Goal: Information Seeking & Learning: Learn about a topic

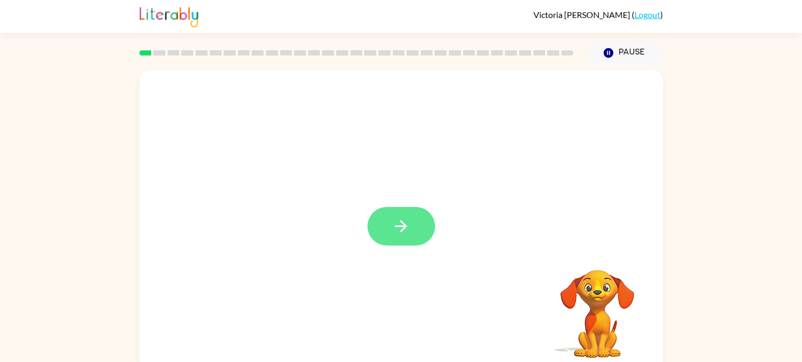
click at [400, 216] on button "button" at bounding box center [401, 226] width 68 height 39
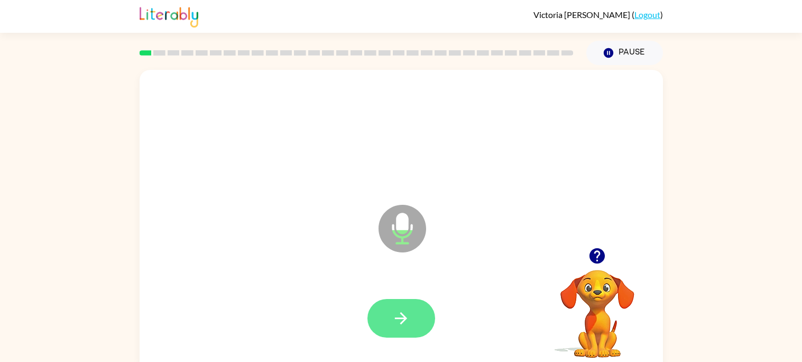
click at [412, 318] on button "button" at bounding box center [401, 318] width 68 height 39
click at [411, 315] on button "button" at bounding box center [401, 318] width 68 height 39
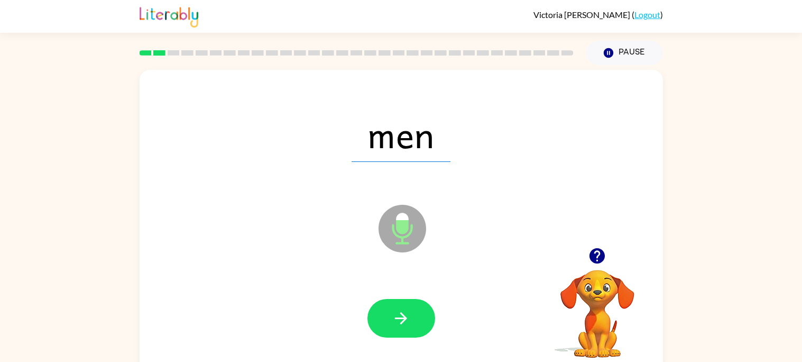
click at [411, 315] on button "button" at bounding box center [401, 318] width 68 height 39
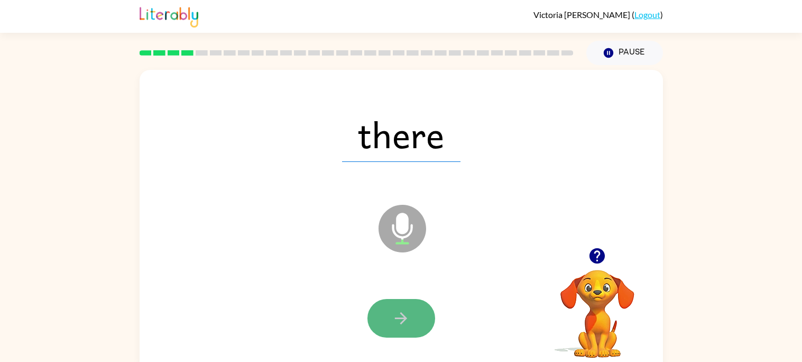
click at [403, 322] on icon "button" at bounding box center [401, 318] width 19 height 19
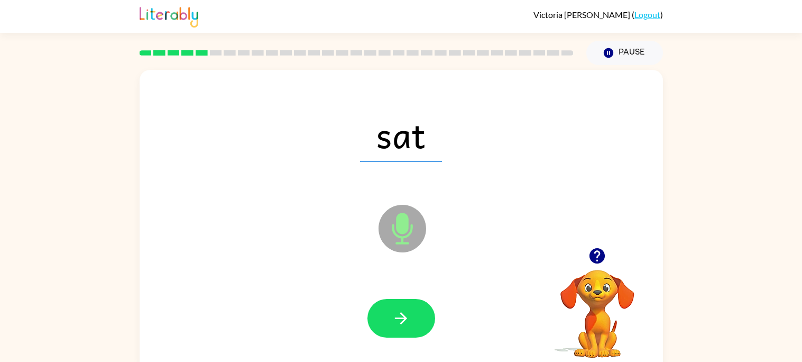
click at [403, 322] on icon "button" at bounding box center [401, 318] width 19 height 19
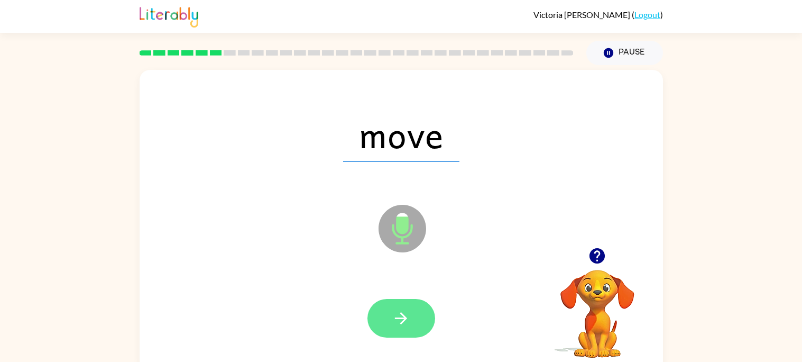
click at [402, 308] on button "button" at bounding box center [401, 318] width 68 height 39
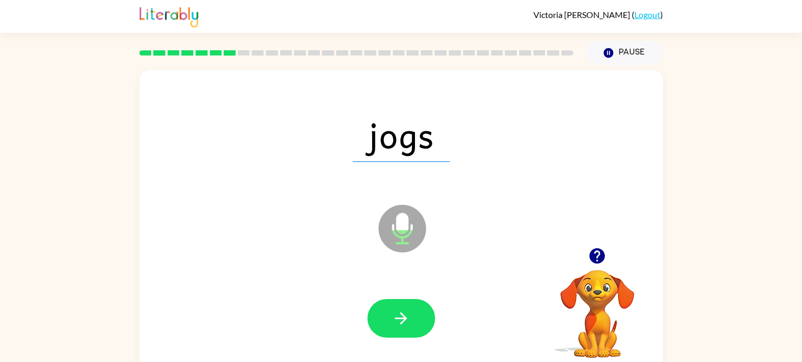
click at [402, 308] on button "button" at bounding box center [401, 318] width 68 height 39
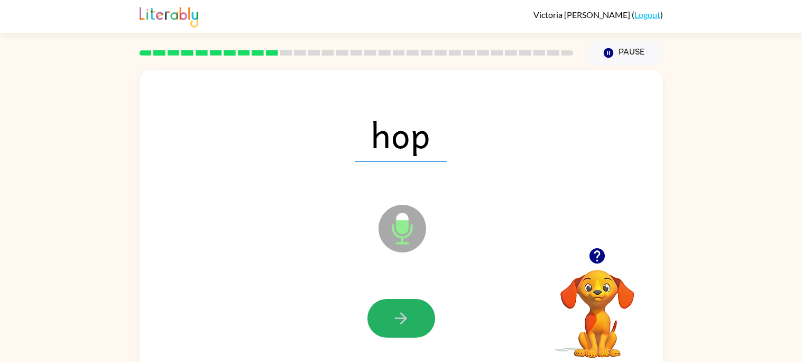
click at [402, 308] on button "button" at bounding box center [401, 318] width 68 height 39
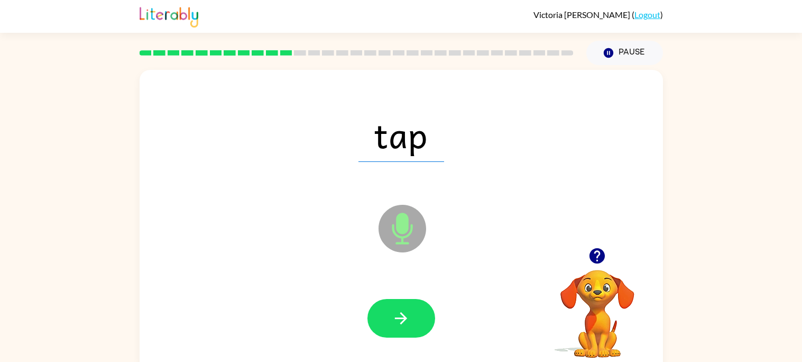
click at [402, 308] on button "button" at bounding box center [401, 318] width 68 height 39
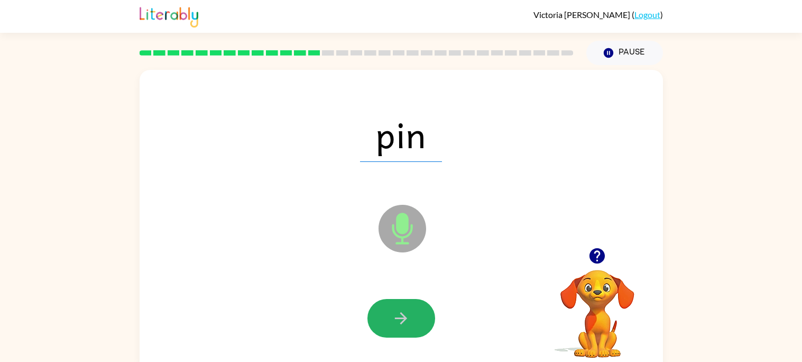
click at [402, 308] on button "button" at bounding box center [401, 318] width 68 height 39
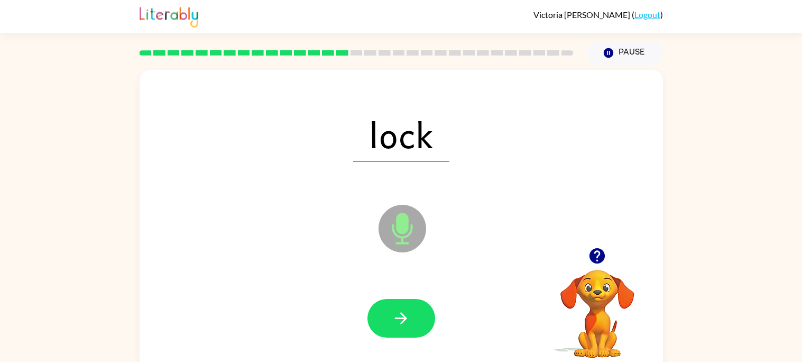
click at [402, 308] on button "button" at bounding box center [401, 318] width 68 height 39
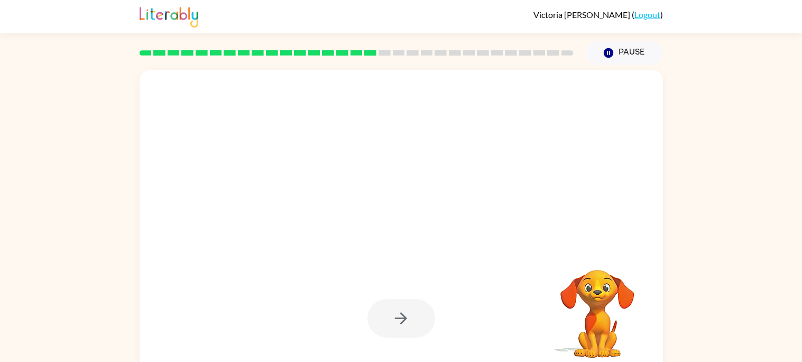
click at [402, 308] on div at bounding box center [401, 318] width 68 height 39
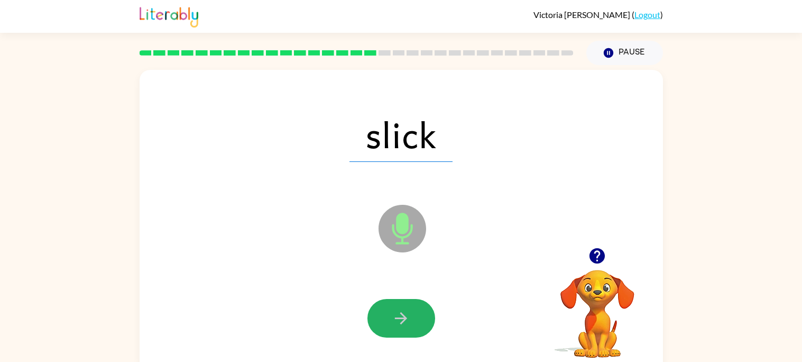
click at [402, 308] on button "button" at bounding box center [401, 318] width 68 height 39
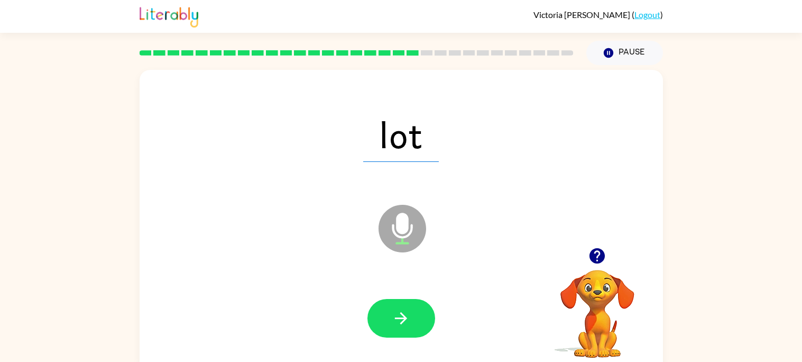
click at [402, 308] on button "button" at bounding box center [401, 318] width 68 height 39
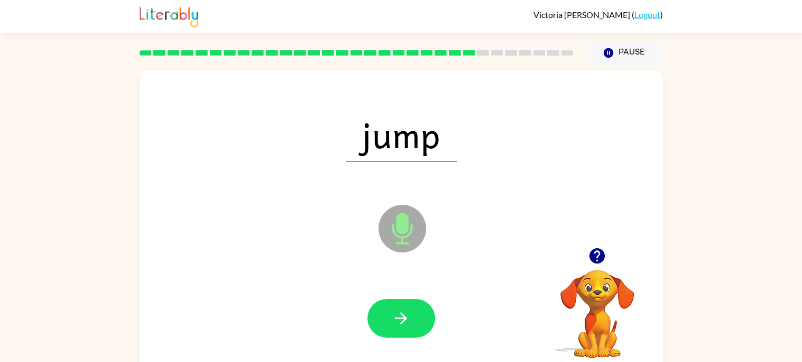
click at [402, 308] on button "button" at bounding box center [401, 318] width 68 height 39
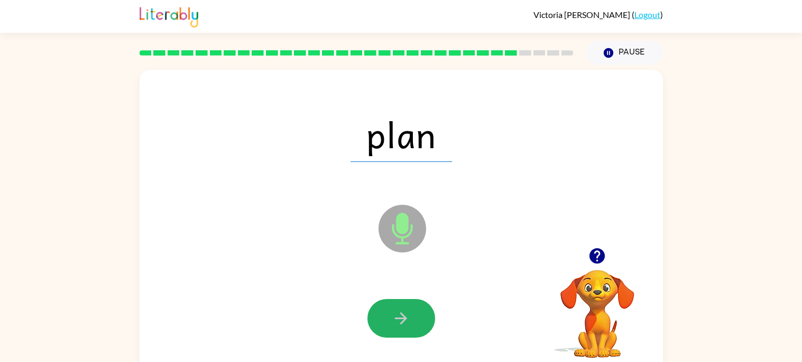
click at [402, 308] on button "button" at bounding box center [401, 318] width 68 height 39
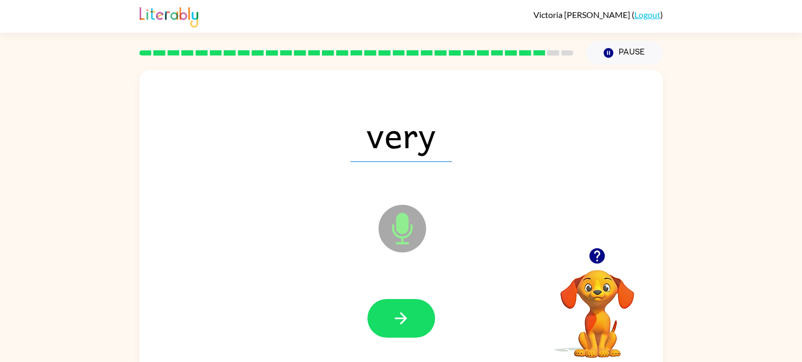
click at [402, 308] on button "button" at bounding box center [401, 318] width 68 height 39
click at [402, 308] on div at bounding box center [401, 318] width 68 height 39
click at [402, 308] on button "button" at bounding box center [401, 318] width 68 height 39
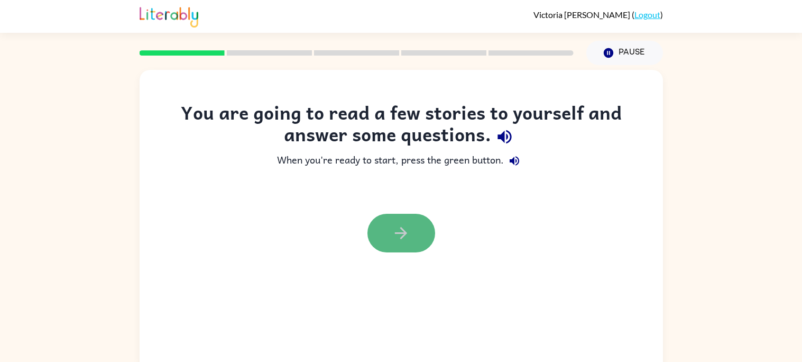
click at [394, 239] on icon "button" at bounding box center [401, 233] width 19 height 19
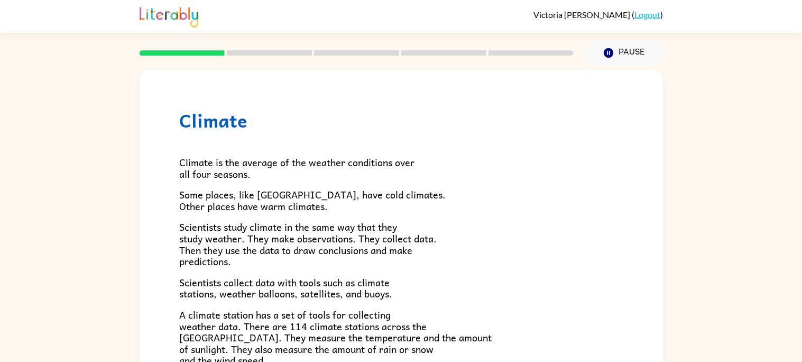
click at [213, 123] on h1 "Climate" at bounding box center [401, 120] width 444 height 22
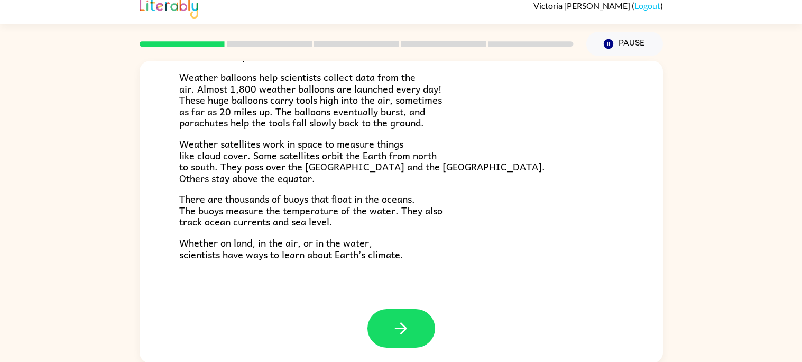
scroll to position [10, 0]
click at [394, 323] on icon "button" at bounding box center [401, 327] width 19 height 19
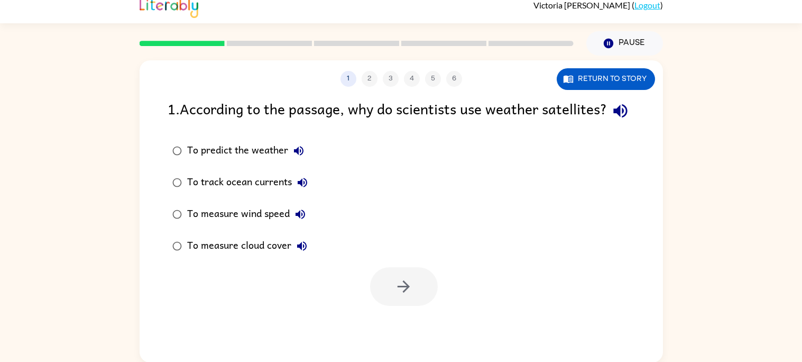
scroll to position [0, 0]
click at [397, 296] on icon "button" at bounding box center [403, 286] width 19 height 19
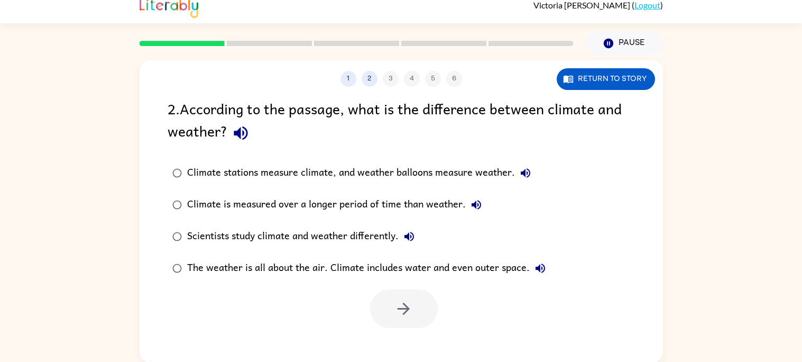
click at [254, 235] on div "Scientists study climate and weather differently." at bounding box center [303, 236] width 233 height 21
click at [416, 302] on button "button" at bounding box center [404, 308] width 68 height 39
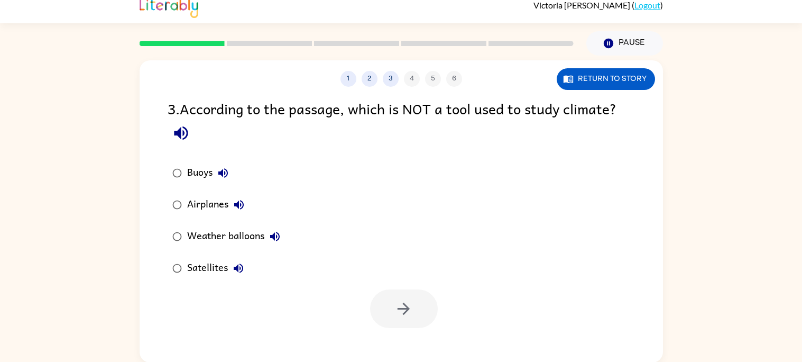
click at [239, 246] on div "Weather balloons" at bounding box center [236, 236] width 98 height 21
click at [232, 269] on icon "button" at bounding box center [238, 268] width 13 height 13
click at [271, 234] on icon "button" at bounding box center [275, 236] width 13 height 13
click at [242, 206] on icon "button" at bounding box center [239, 204] width 13 height 13
click at [220, 170] on icon "button" at bounding box center [223, 173] width 13 height 13
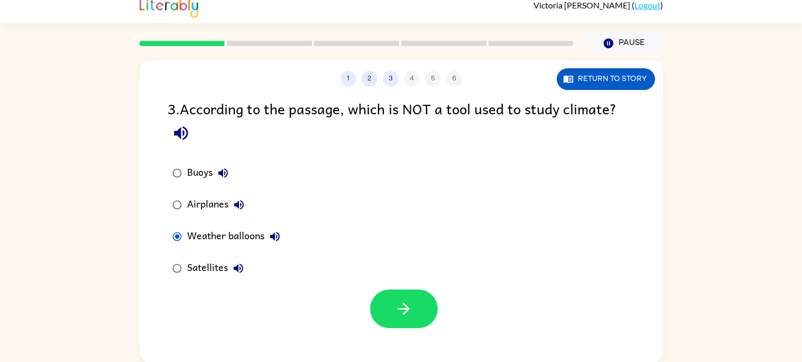
click at [188, 201] on div "Airplanes" at bounding box center [218, 204] width 62 height 21
click at [408, 308] on icon "button" at bounding box center [404, 308] width 12 height 12
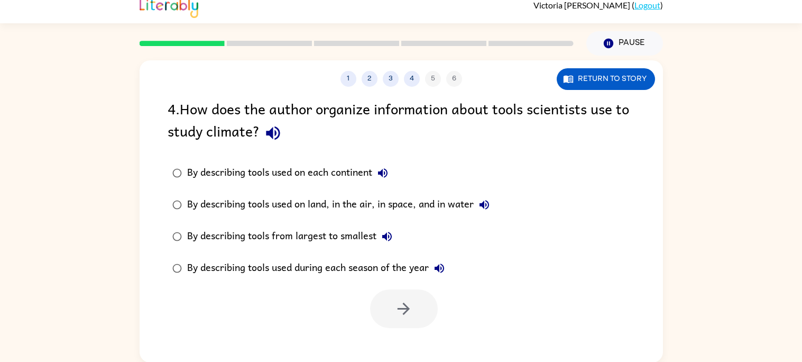
click at [267, 139] on icon "button" at bounding box center [273, 133] width 19 height 19
click at [383, 173] on icon "button" at bounding box center [383, 173] width 10 height 10
click at [483, 201] on icon "button" at bounding box center [484, 204] width 13 height 13
click at [387, 236] on icon "button" at bounding box center [387, 237] width 10 height 10
click at [438, 269] on icon "button" at bounding box center [440, 268] width 10 height 10
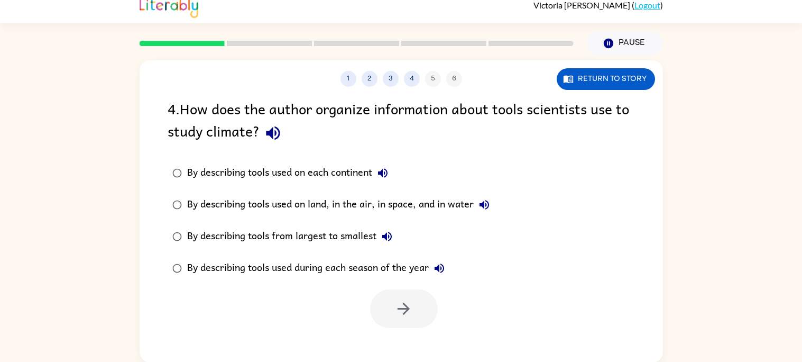
click at [258, 171] on div "By describing tools used on each continent" at bounding box center [290, 172] width 206 height 21
click at [385, 302] on button "button" at bounding box center [404, 308] width 68 height 39
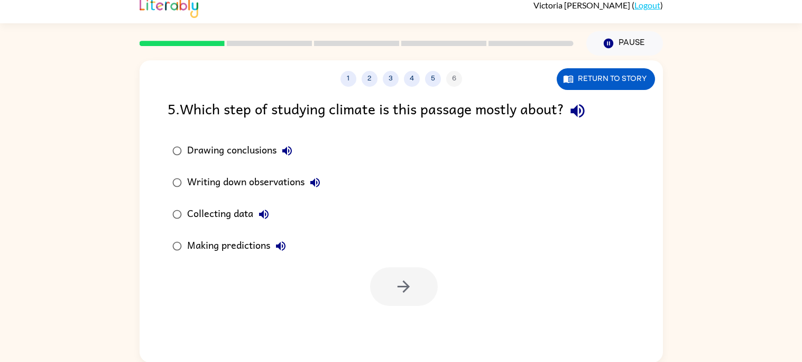
click at [587, 112] on icon "button" at bounding box center [577, 111] width 19 height 19
click at [281, 146] on icon "button" at bounding box center [287, 150] width 13 height 13
click at [317, 182] on icon "button" at bounding box center [315, 182] width 13 height 13
click at [261, 213] on icon "button" at bounding box center [264, 214] width 10 height 10
click at [276, 243] on icon "button" at bounding box center [280, 245] width 13 height 13
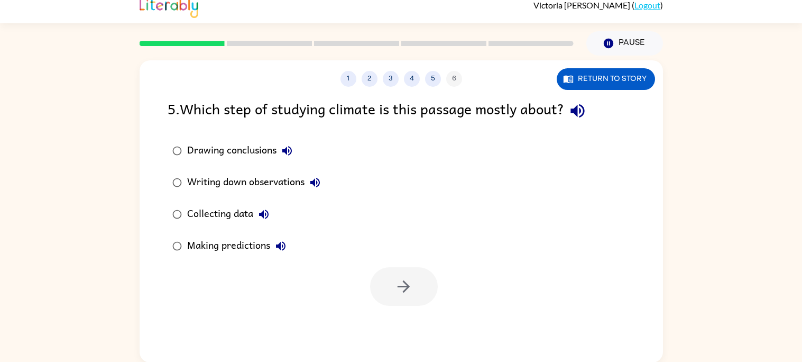
click at [235, 212] on div "Collecting data" at bounding box center [230, 214] width 87 height 21
click at [375, 279] on button "button" at bounding box center [404, 286] width 68 height 39
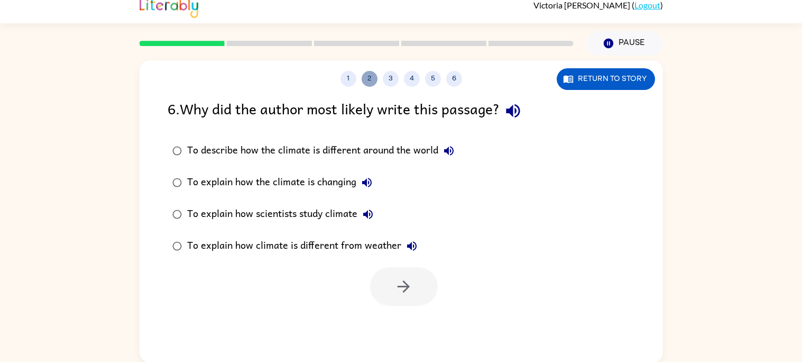
click at [364, 81] on button "2" at bounding box center [370, 79] width 16 height 16
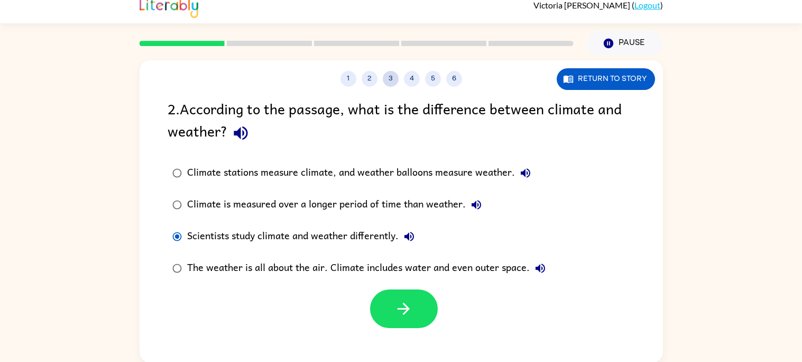
click at [387, 78] on button "3" at bounding box center [391, 79] width 16 height 16
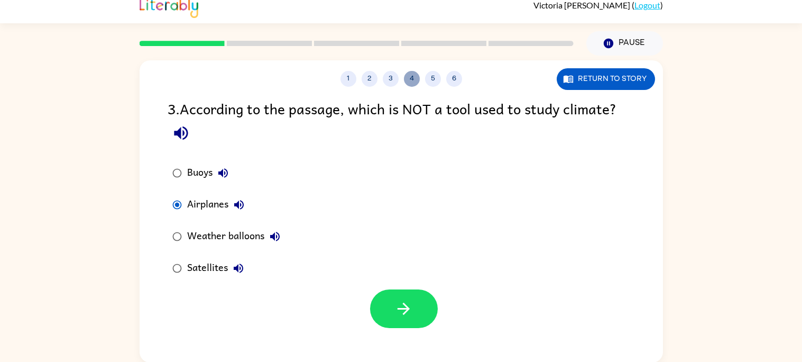
click at [404, 76] on button "4" at bounding box center [412, 79] width 16 height 16
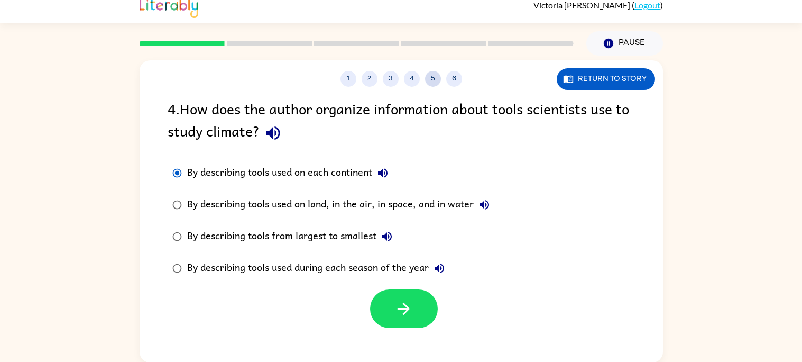
click at [432, 76] on button "5" at bounding box center [433, 79] width 16 height 16
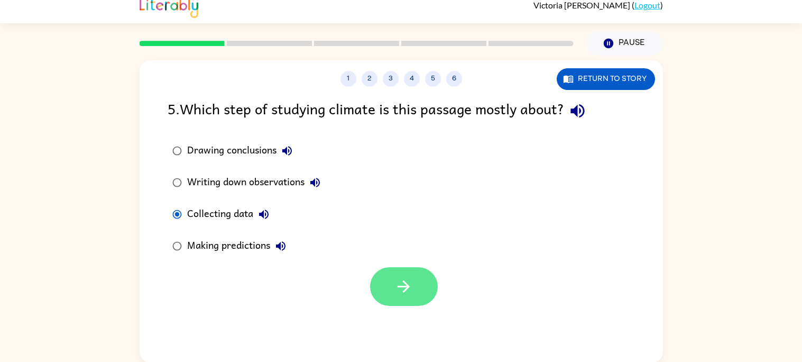
click at [414, 291] on button "button" at bounding box center [404, 286] width 68 height 39
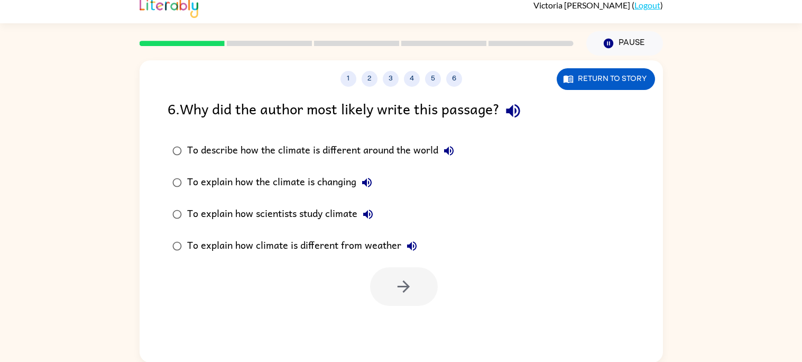
click at [515, 116] on icon "button" at bounding box center [513, 111] width 19 height 19
click at [446, 145] on icon "button" at bounding box center [448, 150] width 13 height 13
click at [368, 209] on icon "button" at bounding box center [368, 214] width 13 height 13
click at [407, 247] on icon "button" at bounding box center [411, 245] width 13 height 13
click at [276, 200] on label "To explain how scientists study climate" at bounding box center [313, 214] width 303 height 32
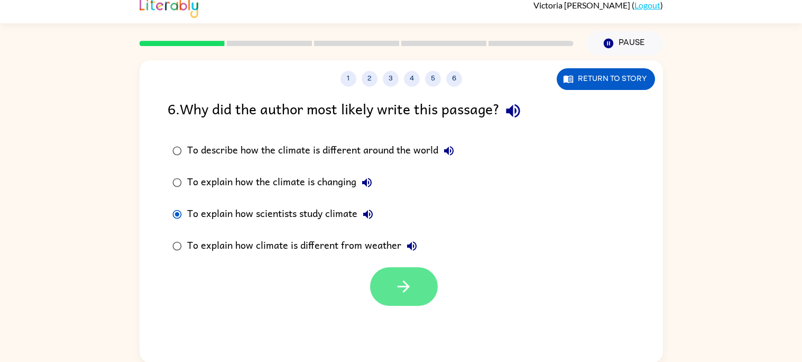
click at [386, 278] on button "button" at bounding box center [404, 286] width 68 height 39
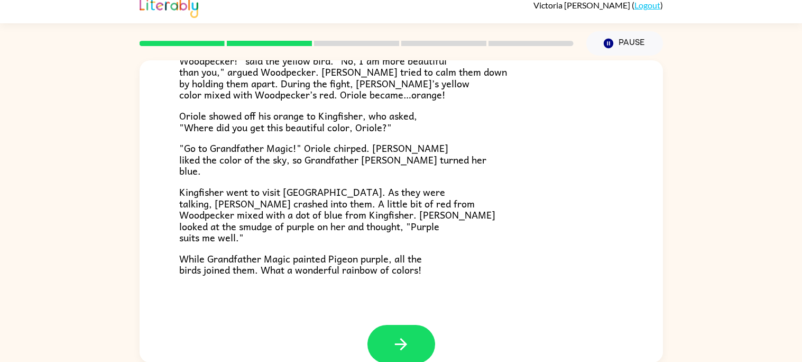
scroll to position [272, 0]
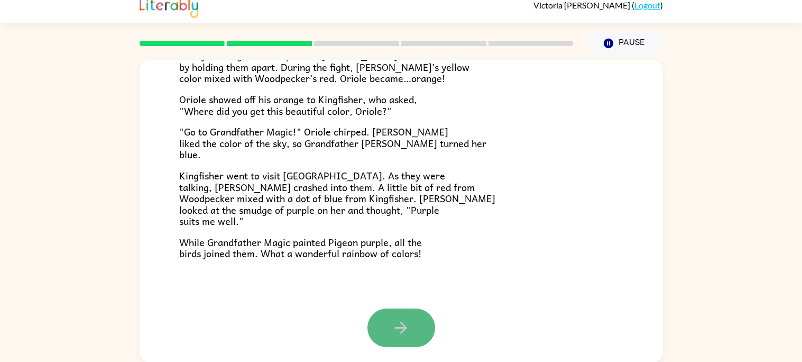
click at [372, 329] on button "button" at bounding box center [401, 327] width 68 height 39
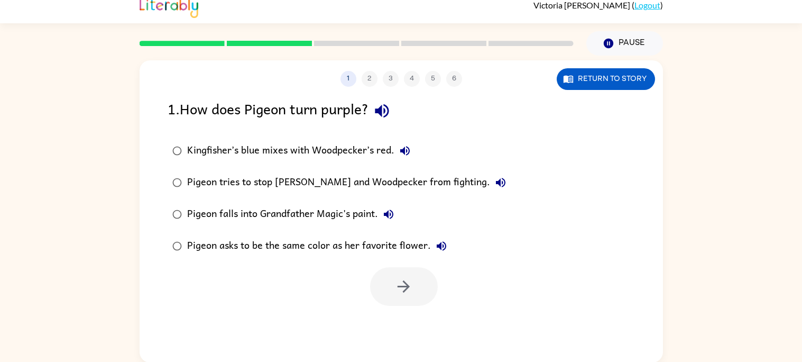
click at [383, 108] on icon "button" at bounding box center [382, 111] width 14 height 14
click at [386, 208] on icon "button" at bounding box center [388, 214] width 13 height 13
click at [444, 244] on icon "button" at bounding box center [442, 246] width 10 height 10
click at [496, 180] on icon "button" at bounding box center [501, 183] width 10 height 10
click at [401, 145] on icon "button" at bounding box center [405, 150] width 13 height 13
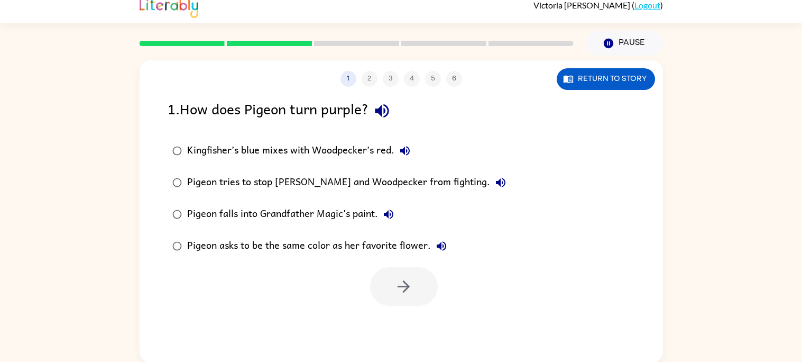
click at [366, 143] on div "Kingfisher’s blue mixes with Woodpecker’s red." at bounding box center [301, 150] width 228 height 21
click at [404, 298] on button "button" at bounding box center [404, 286] width 68 height 39
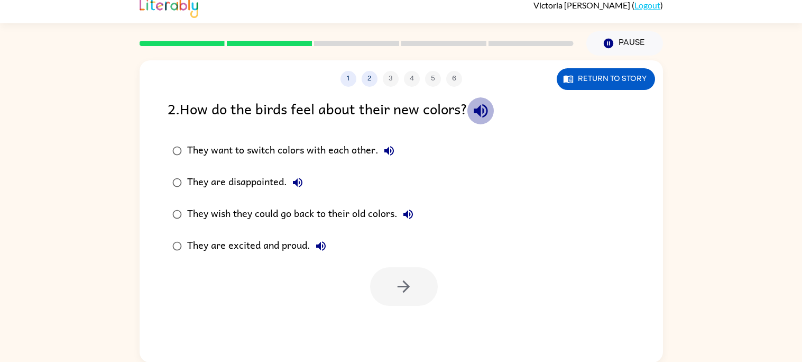
click at [478, 110] on icon "button" at bounding box center [481, 111] width 14 height 14
click at [381, 149] on button "They want to switch colors with each other." at bounding box center [389, 150] width 21 height 21
click at [293, 177] on icon "button" at bounding box center [297, 182] width 13 height 13
click at [412, 216] on icon "button" at bounding box center [408, 214] width 10 height 10
click at [312, 246] on button "They are excited and proud." at bounding box center [320, 245] width 21 height 21
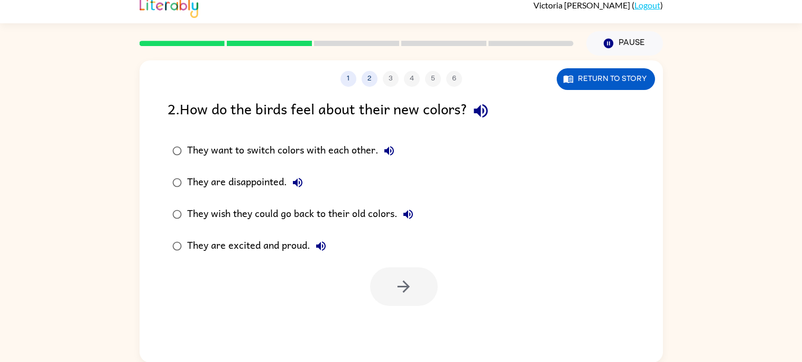
click at [281, 219] on div "They wish they could go back to their old colors." at bounding box center [303, 214] width 232 height 21
click at [413, 301] on button "button" at bounding box center [404, 286] width 68 height 39
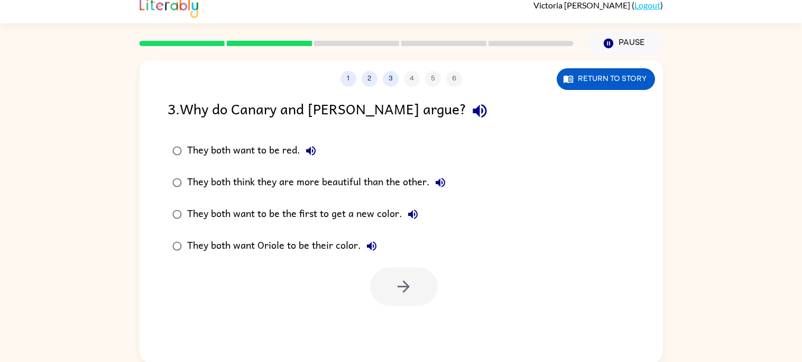
click at [473, 105] on icon "button" at bounding box center [480, 111] width 14 height 14
click at [317, 142] on button "They both want to be red." at bounding box center [310, 150] width 21 height 21
click at [435, 176] on icon "button" at bounding box center [440, 182] width 13 height 13
click at [375, 177] on div "They both think they are more beautiful than the other." at bounding box center [319, 182] width 264 height 21
click at [408, 281] on icon "button" at bounding box center [403, 286] width 19 height 19
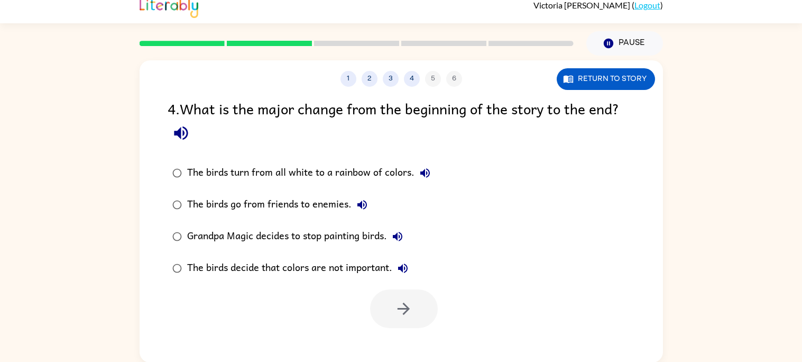
click at [184, 133] on icon "button" at bounding box center [181, 133] width 14 height 14
click at [420, 170] on icon "button" at bounding box center [425, 173] width 13 height 13
click at [359, 199] on icon "button" at bounding box center [362, 204] width 13 height 13
click at [399, 232] on icon "button" at bounding box center [397, 236] width 13 height 13
click at [408, 271] on icon "button" at bounding box center [403, 268] width 13 height 13
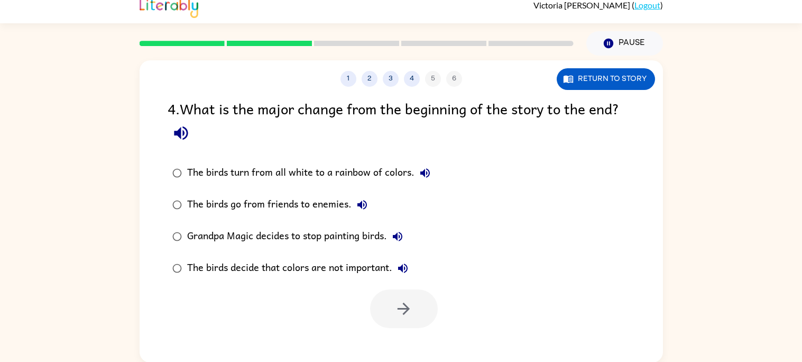
click at [370, 266] on div "The birds decide that colors are not important." at bounding box center [300, 267] width 226 height 21
click at [402, 310] on icon "button" at bounding box center [403, 308] width 19 height 19
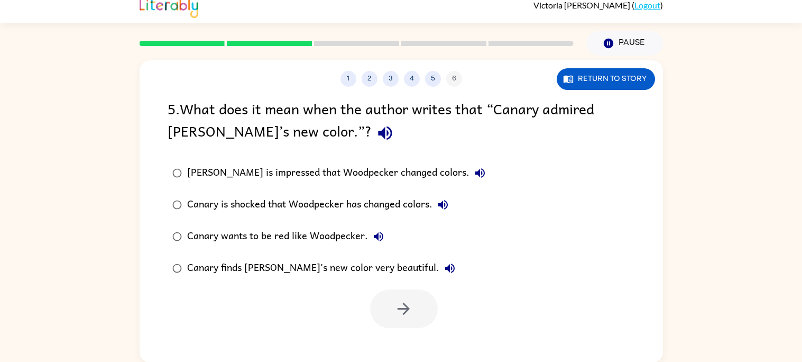
click at [378, 133] on icon "button" at bounding box center [385, 133] width 14 height 14
click at [474, 175] on icon "button" at bounding box center [480, 173] width 13 height 13
click at [445, 210] on icon "button" at bounding box center [443, 204] width 13 height 13
click at [374, 232] on icon "button" at bounding box center [378, 236] width 13 height 13
click at [444, 265] on icon "button" at bounding box center [450, 268] width 13 height 13
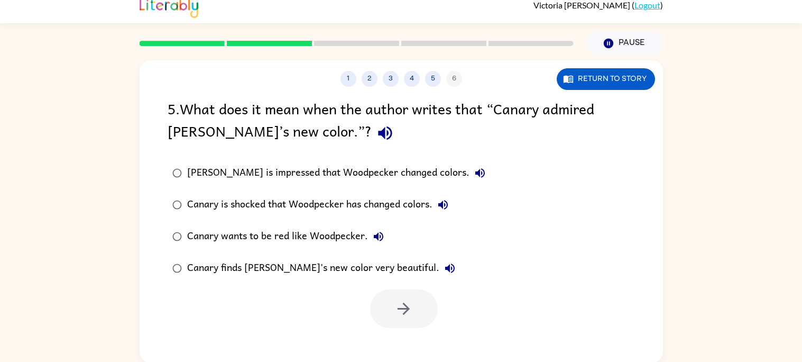
click at [375, 208] on div "Canary is shocked that Woodpecker has changed colors." at bounding box center [320, 204] width 266 height 21
click at [403, 302] on icon "button" at bounding box center [403, 308] width 19 height 19
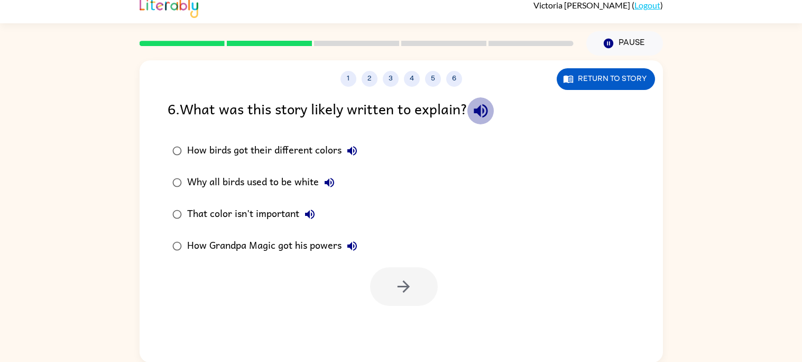
click at [483, 103] on icon "button" at bounding box center [481, 111] width 19 height 19
click at [352, 153] on icon "button" at bounding box center [352, 150] width 13 height 13
click at [327, 178] on icon "button" at bounding box center [329, 182] width 13 height 13
click at [307, 210] on icon "button" at bounding box center [309, 214] width 13 height 13
click at [266, 211] on div "That color isn't important" at bounding box center [253, 214] width 133 height 21
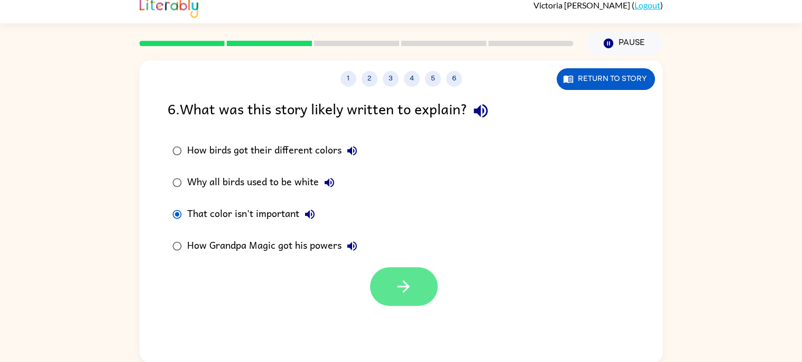
click at [412, 285] on icon "button" at bounding box center [403, 286] width 19 height 19
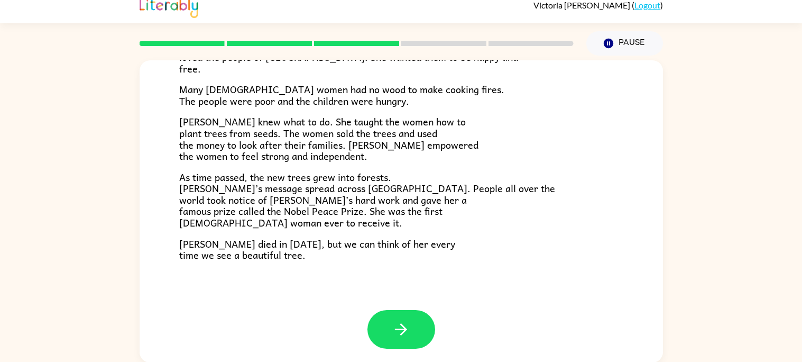
scroll to position [297, 0]
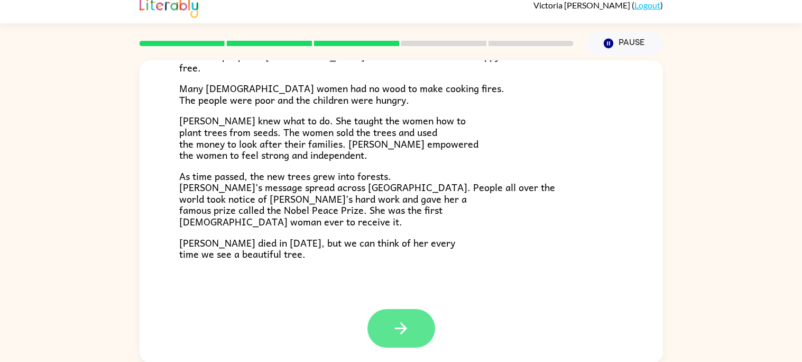
click at [399, 327] on icon "button" at bounding box center [401, 328] width 19 height 19
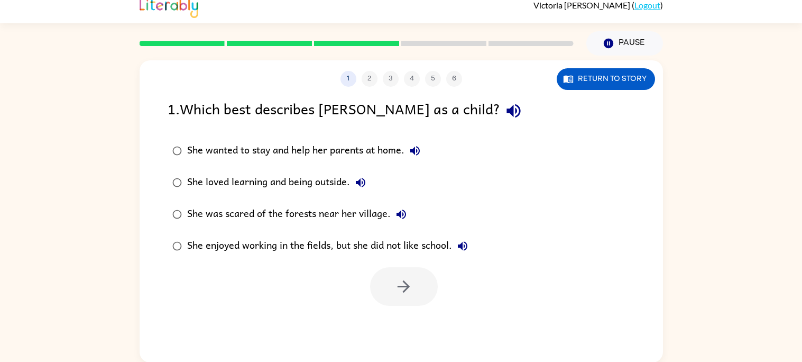
scroll to position [0, 0]
click at [506, 107] on icon "button" at bounding box center [513, 111] width 14 height 14
click at [417, 152] on icon "button" at bounding box center [415, 150] width 13 height 13
click at [357, 180] on icon "button" at bounding box center [361, 183] width 10 height 10
click at [322, 180] on div "She loved learning and being outside." at bounding box center [279, 182] width 184 height 21
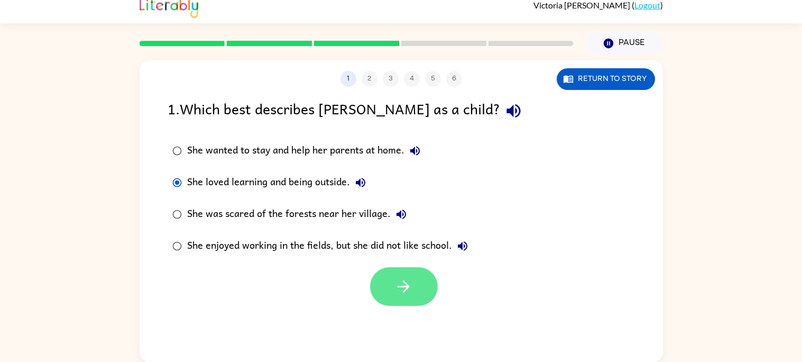
click at [413, 278] on button "button" at bounding box center [404, 286] width 68 height 39
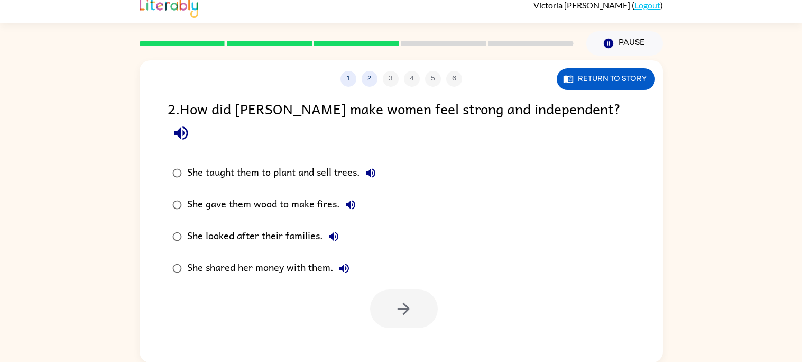
click at [190, 124] on icon "button" at bounding box center [181, 133] width 19 height 19
click at [371, 168] on icon "button" at bounding box center [371, 173] width 10 height 10
click at [345, 198] on icon "button" at bounding box center [350, 204] width 13 height 13
click at [331, 232] on icon "button" at bounding box center [334, 237] width 10 height 10
click at [348, 257] on button "She shared her money with them." at bounding box center [344, 267] width 21 height 21
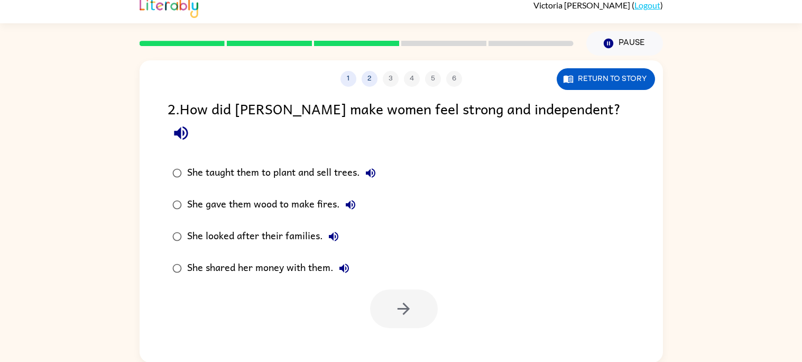
click at [305, 162] on div "She taught them to plant and sell trees." at bounding box center [284, 172] width 194 height 21
click at [427, 289] on button "button" at bounding box center [404, 308] width 68 height 39
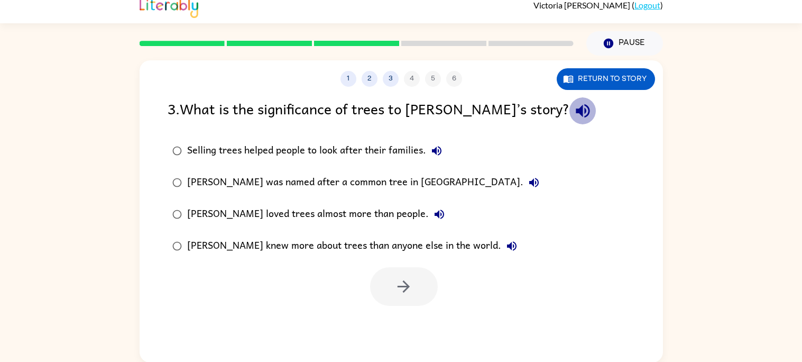
click at [574, 113] on icon "button" at bounding box center [583, 111] width 19 height 19
click at [436, 150] on icon "button" at bounding box center [437, 151] width 10 height 10
click at [529, 184] on icon "button" at bounding box center [534, 183] width 10 height 10
click at [433, 209] on icon "button" at bounding box center [439, 214] width 13 height 13
click at [507, 243] on icon "button" at bounding box center [512, 246] width 10 height 10
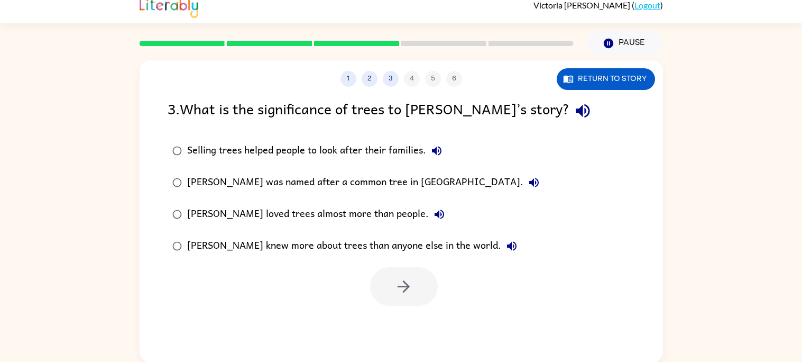
click at [381, 150] on div "Selling trees helped people to look after their families." at bounding box center [317, 150] width 260 height 21
click at [395, 273] on button "button" at bounding box center [404, 286] width 68 height 39
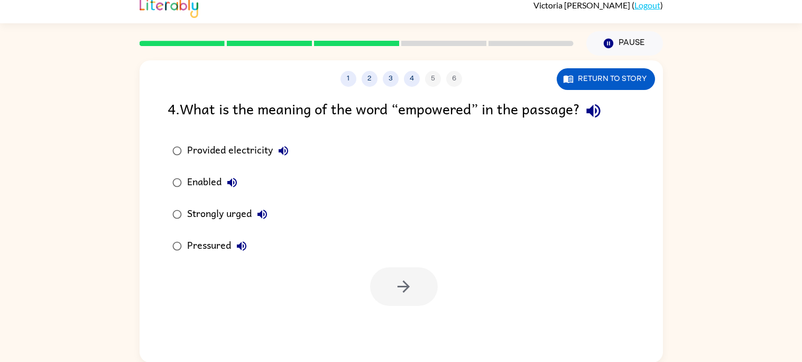
click at [600, 113] on icon "button" at bounding box center [593, 111] width 14 height 14
click at [279, 155] on icon "button" at bounding box center [283, 150] width 13 height 13
click at [229, 181] on icon "button" at bounding box center [232, 183] width 10 height 10
click at [261, 216] on icon "button" at bounding box center [262, 214] width 10 height 10
click at [242, 241] on icon "button" at bounding box center [241, 245] width 13 height 13
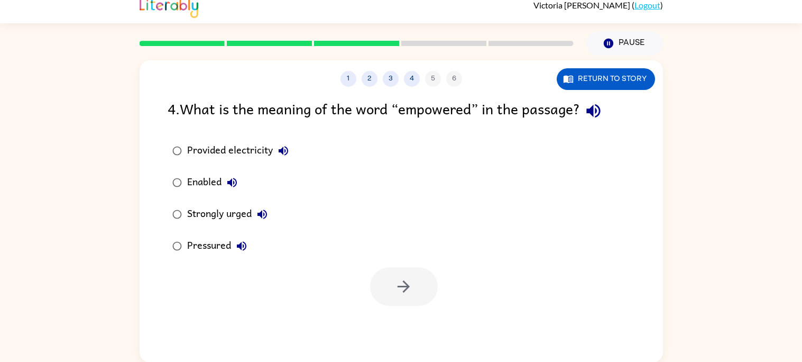
click at [241, 209] on div "Strongly urged" at bounding box center [230, 214] width 86 height 21
click at [380, 288] on button "button" at bounding box center [404, 286] width 68 height 39
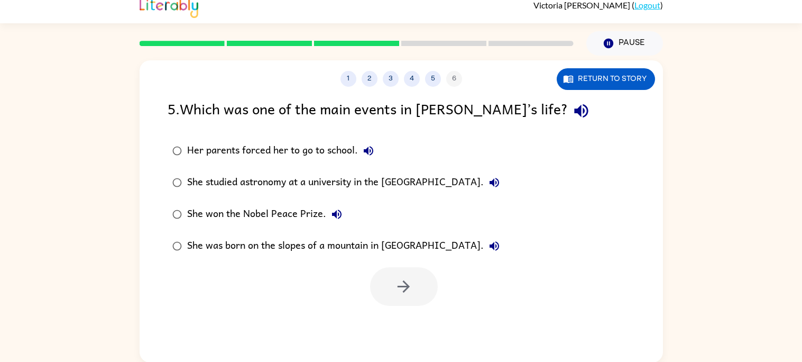
click at [572, 113] on icon "button" at bounding box center [581, 111] width 19 height 19
click at [365, 145] on icon "button" at bounding box center [368, 150] width 13 height 13
click at [499, 185] on icon "button" at bounding box center [495, 183] width 10 height 10
click at [330, 216] on icon "button" at bounding box center [336, 214] width 13 height 13
click at [488, 248] on icon "button" at bounding box center [494, 245] width 13 height 13
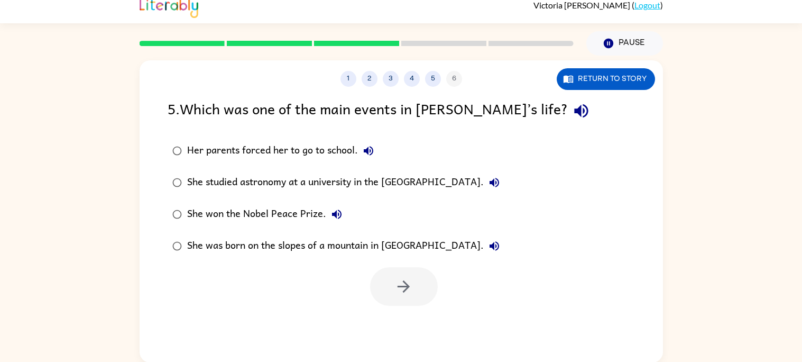
click at [279, 207] on div "She won the Nobel Peace Prize." at bounding box center [267, 214] width 160 height 21
click at [390, 292] on button "button" at bounding box center [404, 286] width 68 height 39
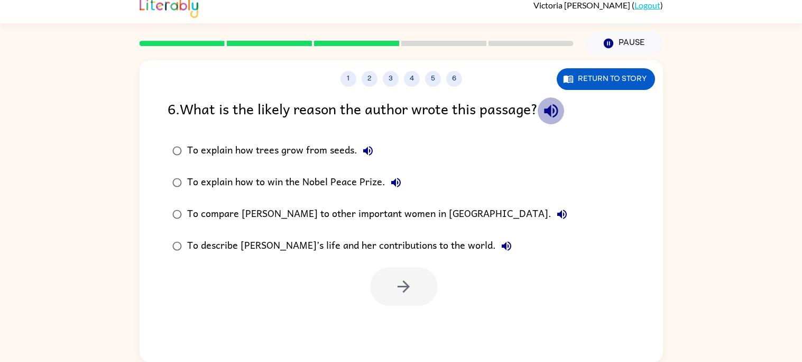
click at [550, 113] on icon "button" at bounding box center [551, 111] width 19 height 19
click at [371, 144] on icon "button" at bounding box center [368, 150] width 13 height 13
click at [390, 182] on icon "button" at bounding box center [396, 182] width 13 height 13
click at [551, 214] on button "To compare Wangari to other important women in Africa." at bounding box center [561, 214] width 21 height 21
click at [500, 244] on icon "button" at bounding box center [506, 245] width 13 height 13
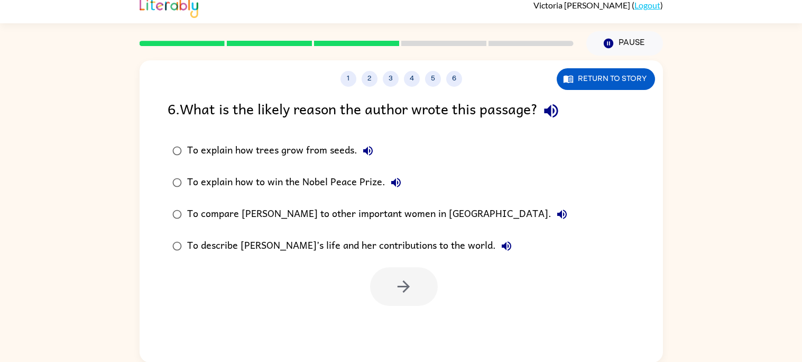
click at [311, 242] on div "To describe Wangari’s life and her contributions to the world." at bounding box center [352, 245] width 330 height 21
click at [409, 284] on icon "button" at bounding box center [403, 286] width 19 height 19
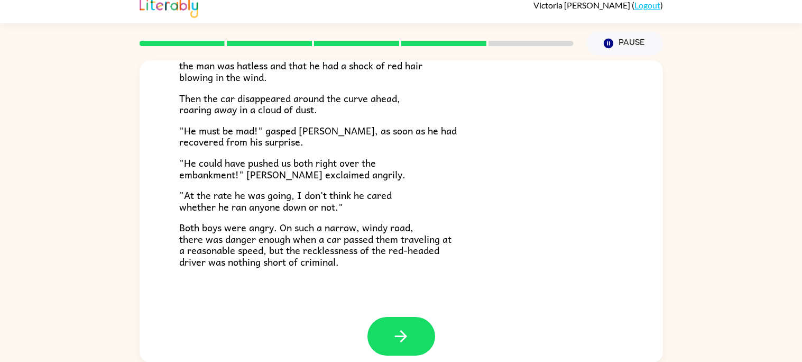
scroll to position [293, 0]
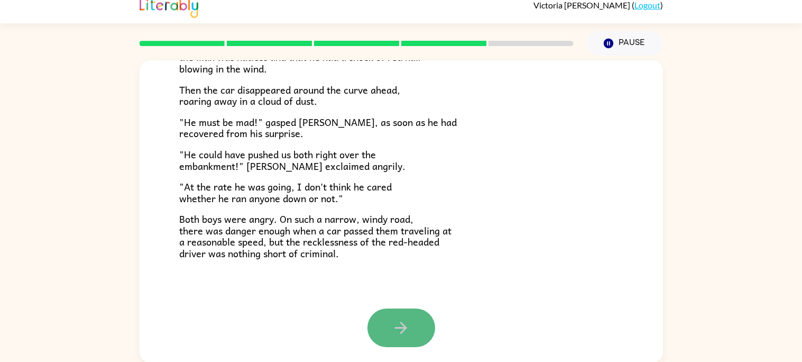
click at [393, 319] on icon "button" at bounding box center [401, 327] width 19 height 19
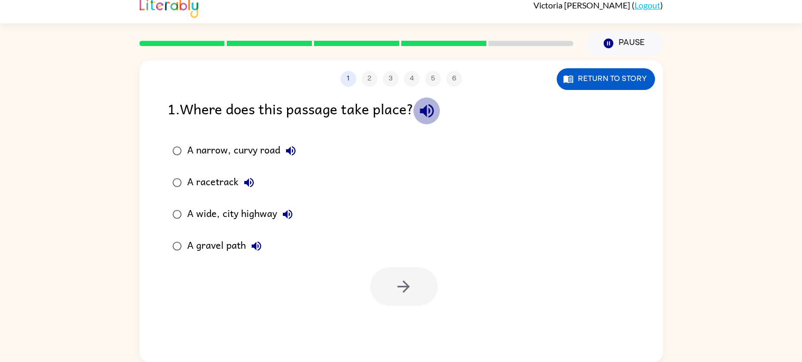
click at [436, 103] on icon "button" at bounding box center [427, 111] width 19 height 19
click at [286, 149] on icon "button" at bounding box center [291, 151] width 10 height 10
click at [246, 176] on icon "button" at bounding box center [249, 182] width 13 height 13
click at [287, 213] on icon "button" at bounding box center [288, 214] width 10 height 10
click at [259, 250] on icon "button" at bounding box center [256, 245] width 13 height 13
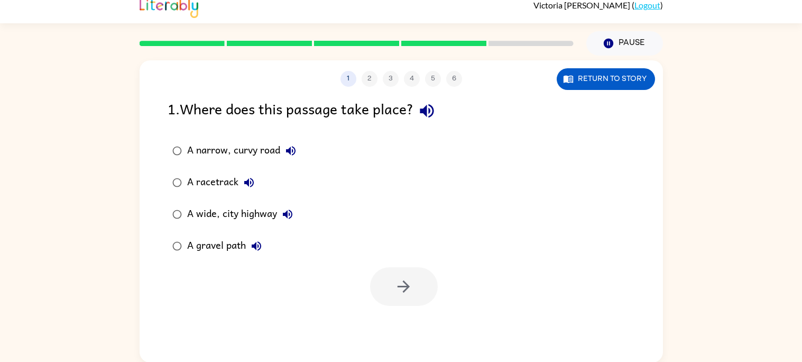
click at [241, 252] on div "A gravel path" at bounding box center [227, 245] width 80 height 21
click at [403, 271] on button "button" at bounding box center [404, 286] width 68 height 39
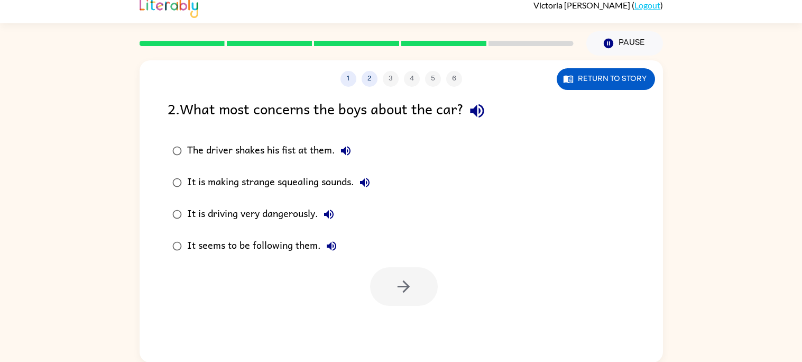
click at [480, 107] on icon "button" at bounding box center [477, 111] width 14 height 14
click at [351, 144] on icon "button" at bounding box center [345, 150] width 13 height 13
click at [362, 182] on icon "button" at bounding box center [365, 183] width 10 height 10
click at [326, 213] on icon "button" at bounding box center [329, 214] width 10 height 10
click at [329, 243] on icon "button" at bounding box center [332, 246] width 10 height 10
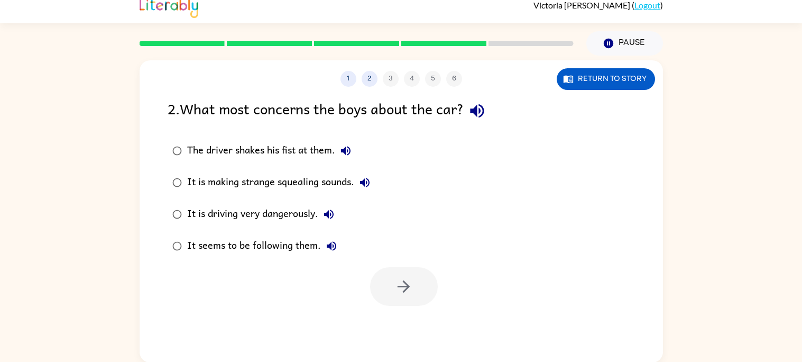
click at [296, 211] on div "It is driving very dangerously." at bounding box center [263, 214] width 152 height 21
click at [402, 301] on button "button" at bounding box center [404, 286] width 68 height 39
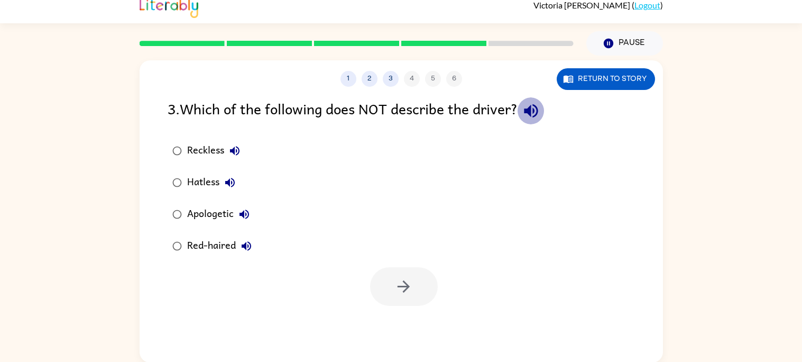
click at [537, 103] on icon "button" at bounding box center [531, 111] width 19 height 19
click at [233, 149] on icon "button" at bounding box center [235, 151] width 10 height 10
click at [229, 184] on icon "button" at bounding box center [230, 183] width 10 height 10
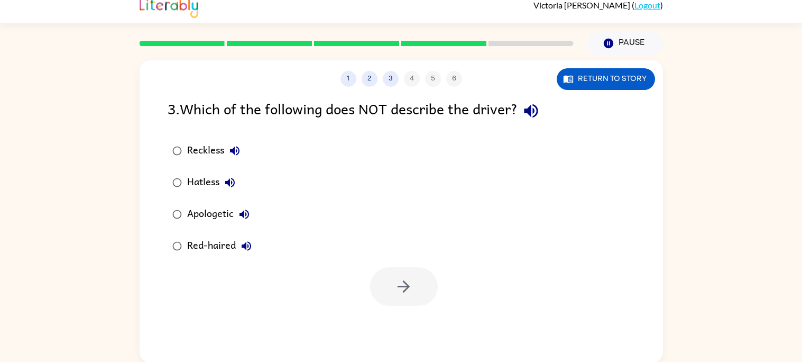
click at [229, 184] on icon "button" at bounding box center [230, 183] width 10 height 10
click at [229, 185] on icon "button" at bounding box center [230, 183] width 10 height 10
click at [247, 208] on icon "button" at bounding box center [244, 214] width 13 height 13
click at [242, 247] on icon "button" at bounding box center [246, 245] width 13 height 13
click at [199, 217] on div "Apologetic" at bounding box center [221, 214] width 68 height 21
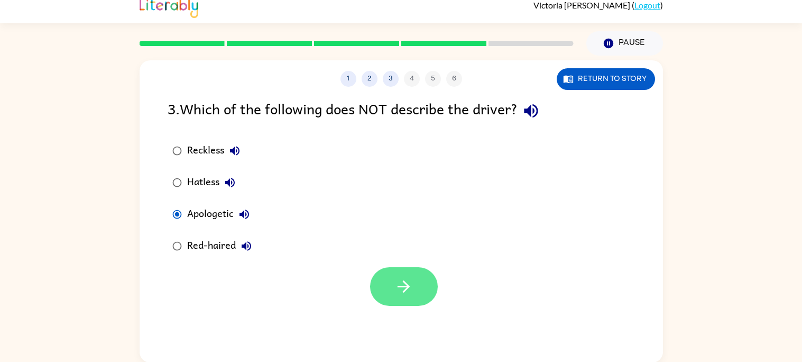
click at [400, 290] on icon "button" at bounding box center [403, 286] width 19 height 19
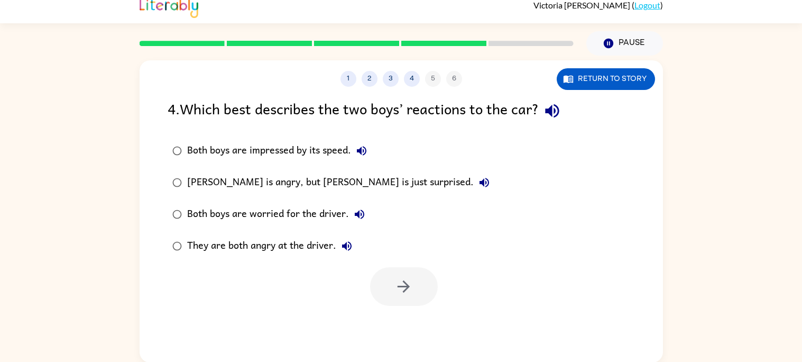
click at [558, 109] on icon "button" at bounding box center [552, 111] width 14 height 14
click at [356, 155] on icon "button" at bounding box center [361, 150] width 13 height 13
click at [480, 179] on icon "button" at bounding box center [485, 183] width 10 height 10
click at [357, 213] on icon "button" at bounding box center [360, 214] width 10 height 10
click at [349, 245] on icon "button" at bounding box center [346, 245] width 13 height 13
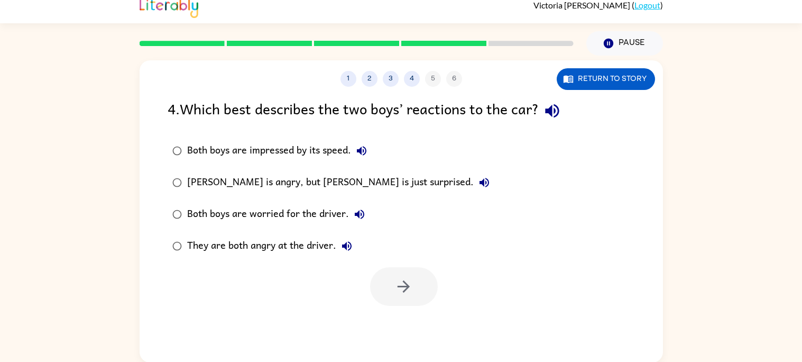
click at [264, 242] on div "They are both angry at the driver." at bounding box center [272, 245] width 170 height 21
click at [381, 291] on button "button" at bounding box center [404, 286] width 68 height 39
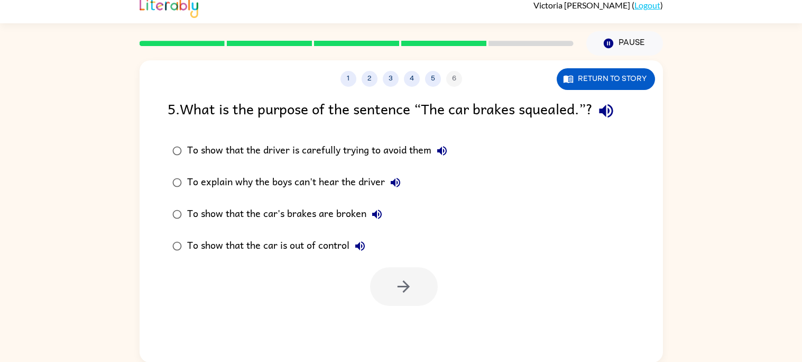
click at [611, 115] on icon "button" at bounding box center [606, 111] width 19 height 19
click at [444, 151] on icon "button" at bounding box center [442, 150] width 13 height 13
click at [394, 182] on icon "button" at bounding box center [396, 183] width 10 height 10
click at [377, 211] on icon "button" at bounding box center [377, 214] width 13 height 13
click at [358, 244] on icon "button" at bounding box center [360, 246] width 10 height 10
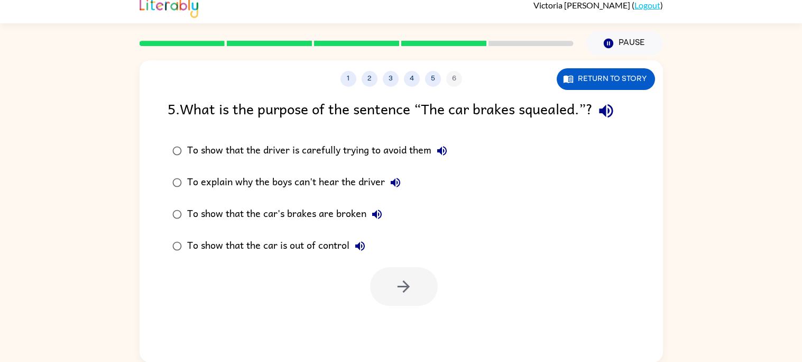
click at [276, 244] on div "To show that the car is out of control" at bounding box center [278, 245] width 183 height 21
click at [374, 285] on button "button" at bounding box center [404, 286] width 68 height 39
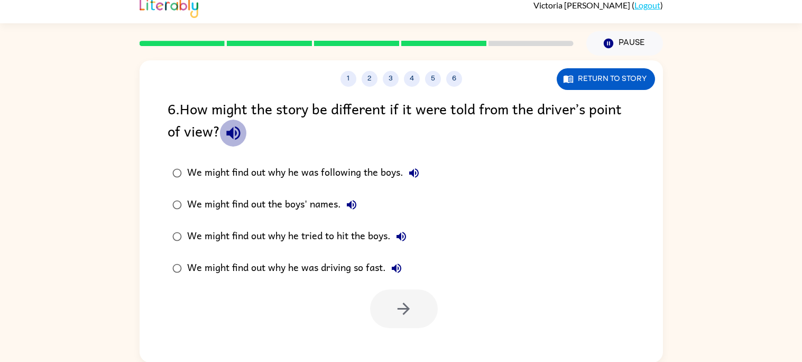
click at [242, 125] on icon "button" at bounding box center [233, 133] width 19 height 19
click at [418, 170] on icon "button" at bounding box center [414, 173] width 13 height 13
click at [351, 200] on icon "button" at bounding box center [351, 204] width 13 height 13
click at [400, 239] on icon "button" at bounding box center [401, 236] width 13 height 13
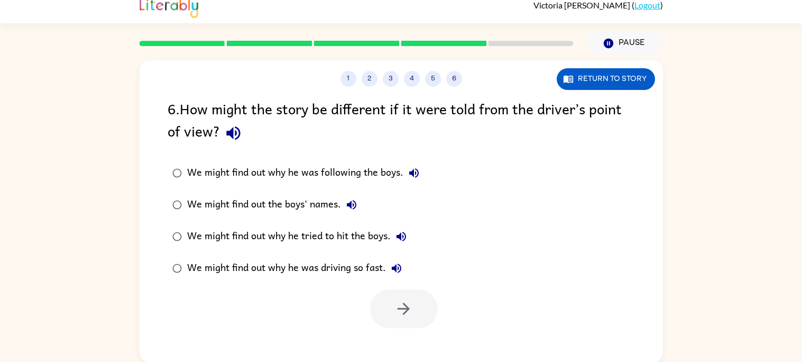
click at [400, 239] on icon "button" at bounding box center [401, 236] width 13 height 13
click at [397, 270] on icon "button" at bounding box center [396, 268] width 13 height 13
click at [330, 258] on div "We might find out why he was driving so fast." at bounding box center [297, 267] width 220 height 21
click at [394, 309] on icon "button" at bounding box center [403, 308] width 19 height 19
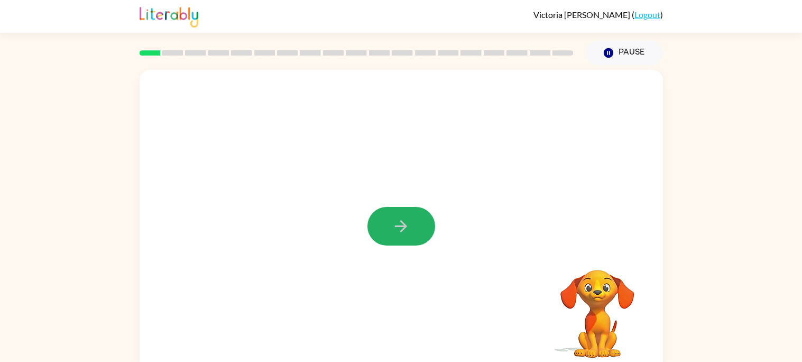
click at [404, 226] on icon "button" at bounding box center [401, 226] width 12 height 12
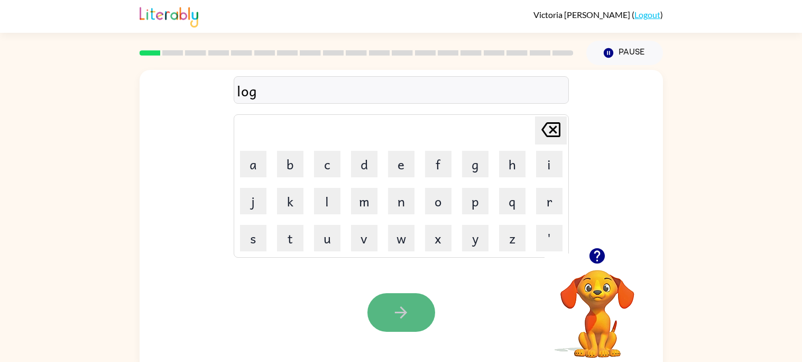
click at [401, 322] on button "button" at bounding box center [401, 312] width 68 height 39
click at [385, 325] on button "button" at bounding box center [401, 312] width 68 height 39
click at [656, 11] on link "Logout" at bounding box center [647, 15] width 26 height 10
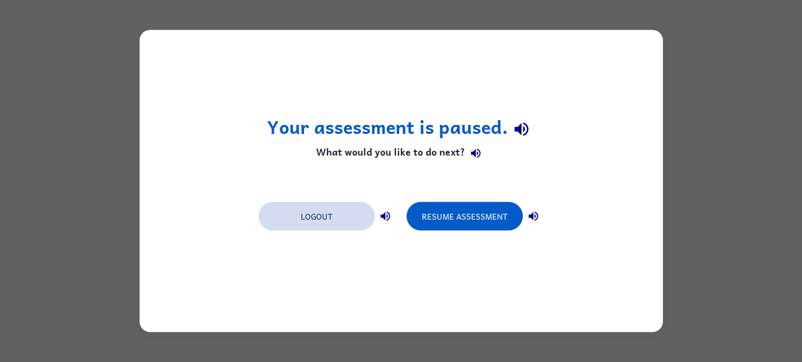
click at [322, 206] on button "Logout" at bounding box center [317, 216] width 116 height 29
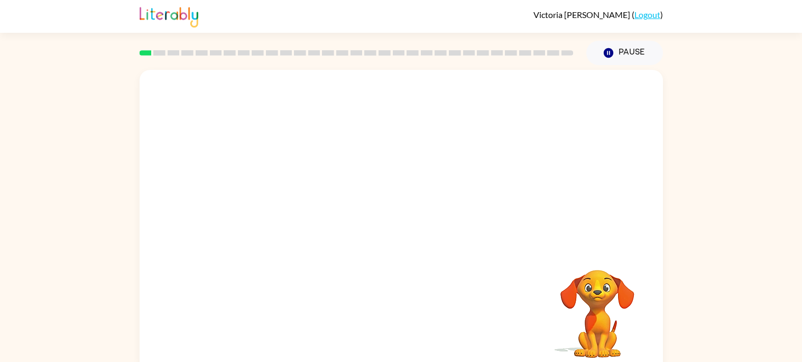
click at [307, 202] on video "Your browser must support playing .mp4 files to use Literably. Please try using…" at bounding box center [401, 159] width 523 height 178
click at [287, 197] on video "Your browser must support playing .mp4 files to use Literably. Please try using…" at bounding box center [401, 159] width 523 height 178
click at [401, 219] on icon "button" at bounding box center [401, 226] width 19 height 19
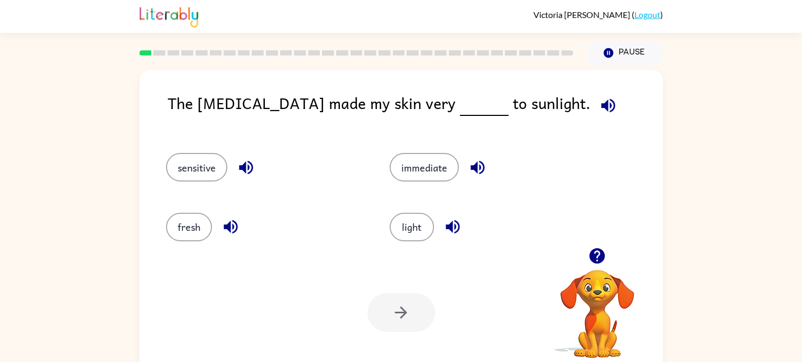
click at [468, 172] on icon "button" at bounding box center [477, 167] width 19 height 19
click at [444, 222] on icon "button" at bounding box center [453, 226] width 19 height 19
click at [243, 170] on icon "button" at bounding box center [246, 168] width 14 height 14
click at [188, 158] on button "sensitive" at bounding box center [196, 167] width 61 height 29
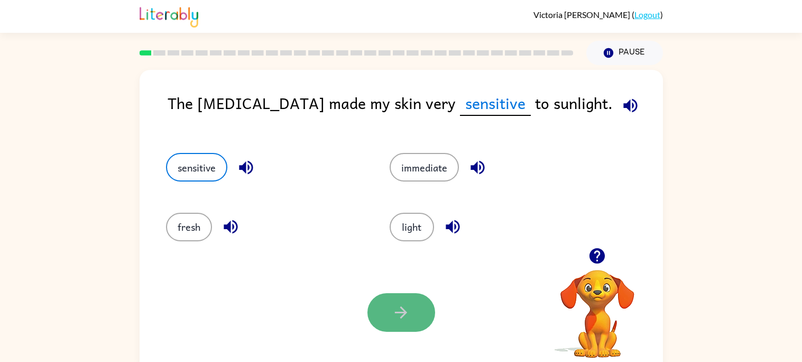
click at [386, 308] on button "button" at bounding box center [401, 312] width 68 height 39
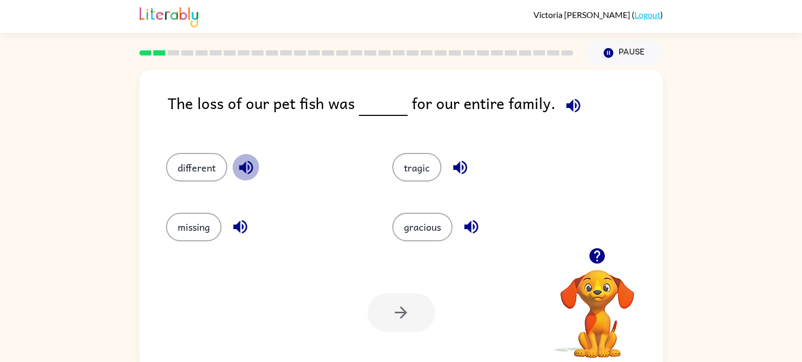
click at [247, 164] on icon "button" at bounding box center [246, 167] width 19 height 19
click at [238, 228] on icon "button" at bounding box center [240, 227] width 14 height 14
click at [471, 228] on icon "button" at bounding box center [471, 227] width 14 height 14
click at [453, 173] on icon "button" at bounding box center [460, 167] width 19 height 19
click at [414, 167] on button "tragic" at bounding box center [416, 167] width 49 height 29
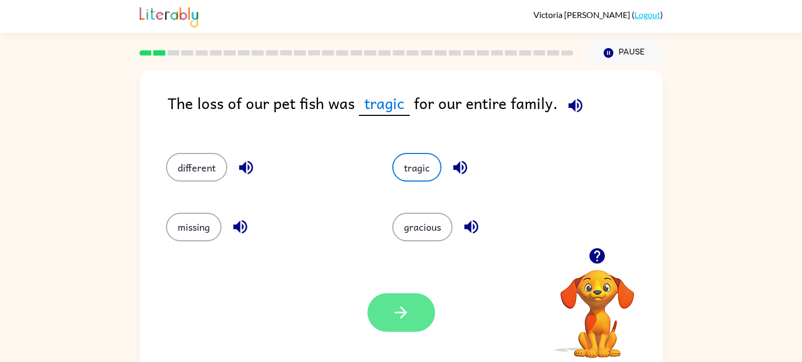
click at [416, 326] on button "button" at bounding box center [401, 312] width 68 height 39
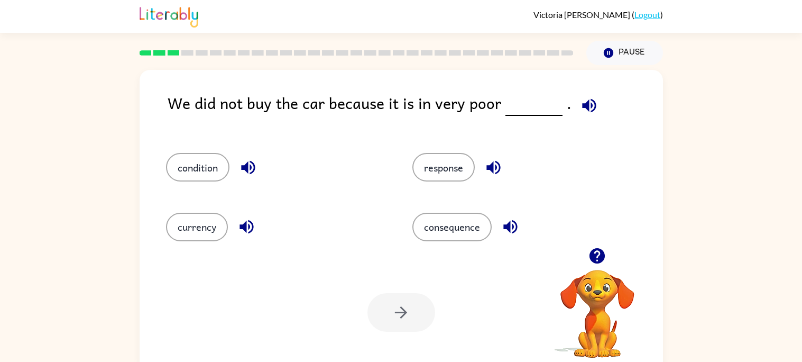
click at [239, 164] on icon "button" at bounding box center [248, 167] width 19 height 19
click at [207, 162] on button "condition" at bounding box center [197, 167] width 63 height 29
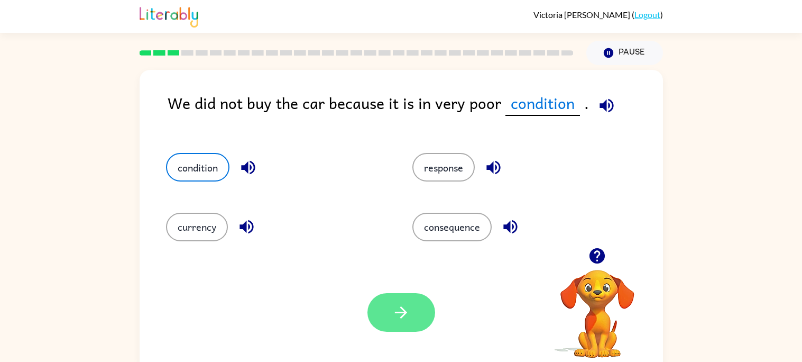
click at [400, 318] on icon "button" at bounding box center [401, 312] width 19 height 19
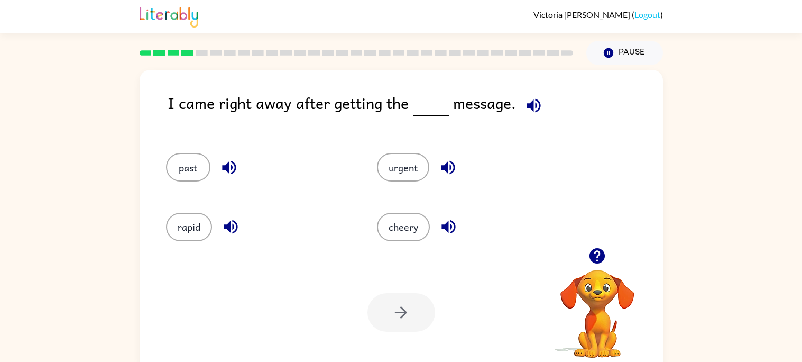
click at [442, 167] on icon "button" at bounding box center [448, 168] width 14 height 14
click at [390, 174] on button "urgent" at bounding box center [403, 167] width 52 height 29
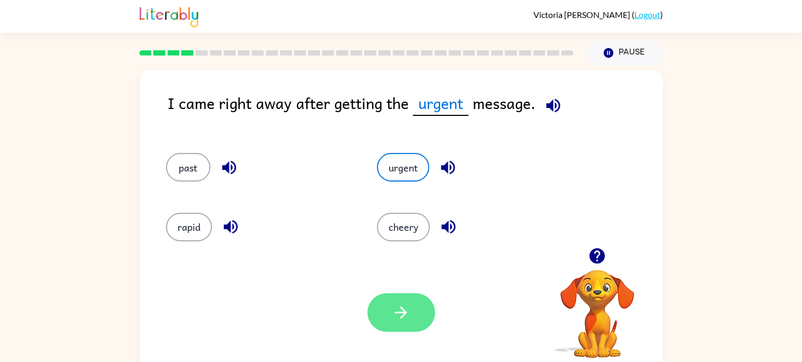
click at [402, 316] on icon "button" at bounding box center [401, 312] width 12 height 12
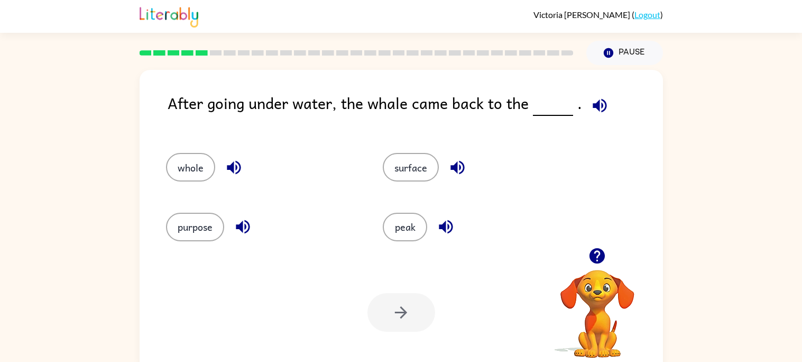
click at [458, 164] on icon "button" at bounding box center [457, 167] width 19 height 19
click at [233, 168] on icon "button" at bounding box center [234, 167] width 19 height 19
click at [239, 225] on icon "button" at bounding box center [243, 227] width 14 height 14
click at [448, 228] on icon "button" at bounding box center [446, 226] width 19 height 19
click at [405, 167] on button "surface" at bounding box center [411, 167] width 56 height 29
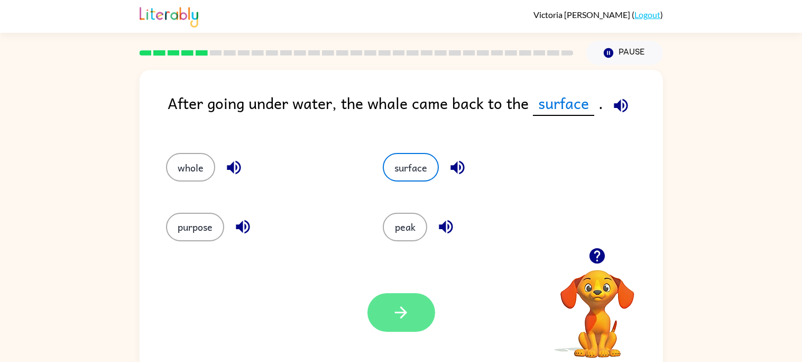
click at [405, 319] on icon "button" at bounding box center [401, 312] width 19 height 19
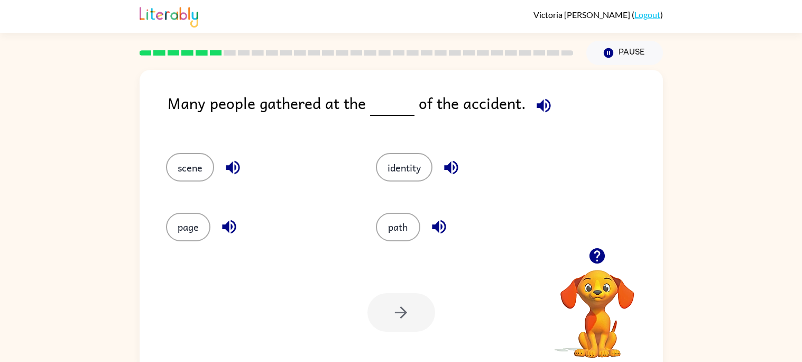
click at [540, 104] on icon "button" at bounding box center [543, 105] width 19 height 19
click at [236, 167] on icon "button" at bounding box center [233, 167] width 19 height 19
click at [202, 174] on button "scene" at bounding box center [190, 167] width 48 height 29
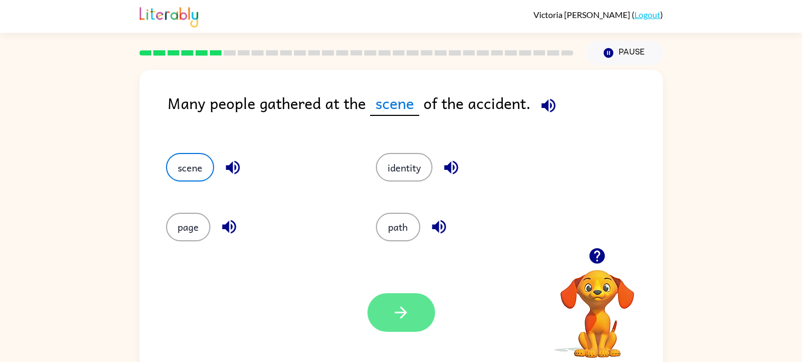
click at [405, 307] on icon "button" at bounding box center [401, 312] width 19 height 19
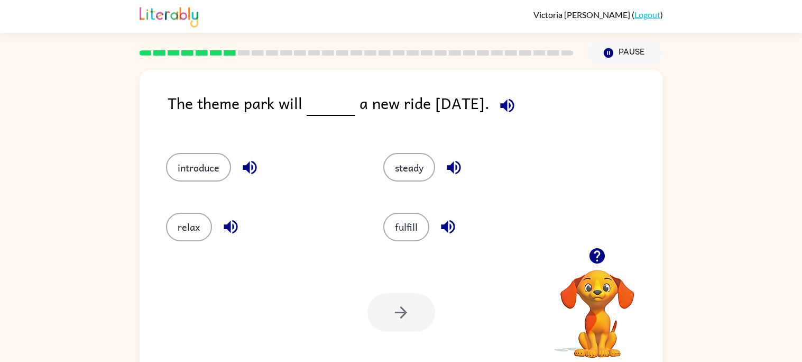
click at [514, 110] on icon "button" at bounding box center [507, 105] width 14 height 14
click at [243, 169] on icon "button" at bounding box center [250, 168] width 14 height 14
click at [232, 228] on icon "button" at bounding box center [231, 226] width 19 height 19
click at [439, 218] on icon "button" at bounding box center [448, 226] width 19 height 19
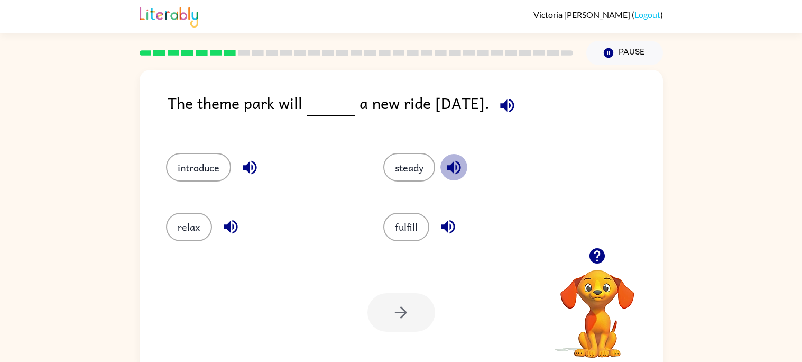
click at [460, 165] on icon "button" at bounding box center [454, 167] width 19 height 19
click at [205, 167] on button "introduce" at bounding box center [198, 167] width 65 height 29
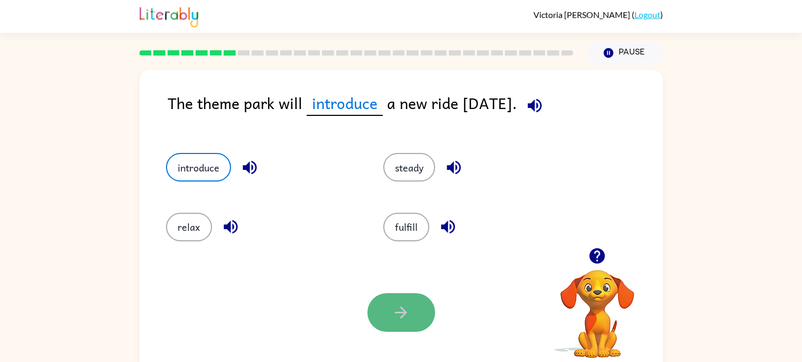
click at [401, 309] on icon "button" at bounding box center [401, 312] width 19 height 19
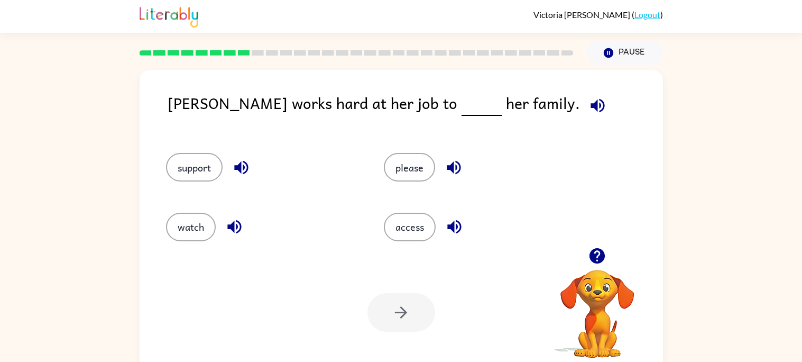
click at [228, 165] on button "button" at bounding box center [241, 167] width 27 height 27
click at [204, 169] on button "support" at bounding box center [194, 167] width 57 height 29
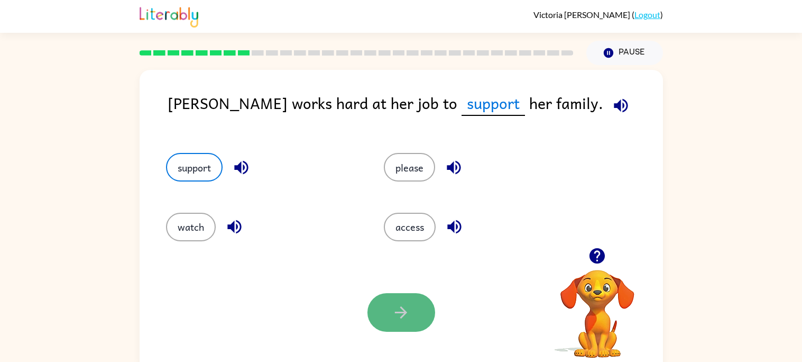
click at [399, 315] on icon "button" at bounding box center [401, 312] width 19 height 19
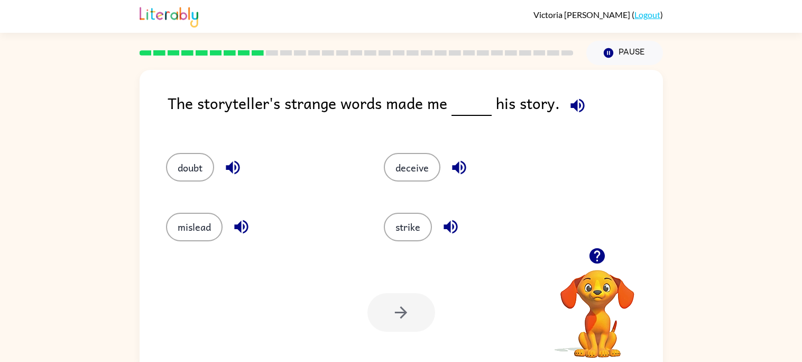
click at [458, 169] on icon "button" at bounding box center [459, 168] width 14 height 14
click at [241, 230] on icon "button" at bounding box center [241, 226] width 19 height 19
click at [226, 165] on icon "button" at bounding box center [233, 168] width 14 height 14
click at [178, 176] on button "doubt" at bounding box center [190, 167] width 48 height 29
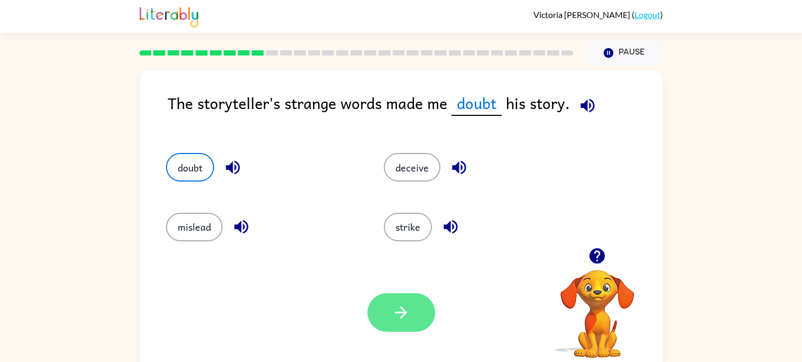
click at [379, 304] on button "button" at bounding box center [401, 312] width 68 height 39
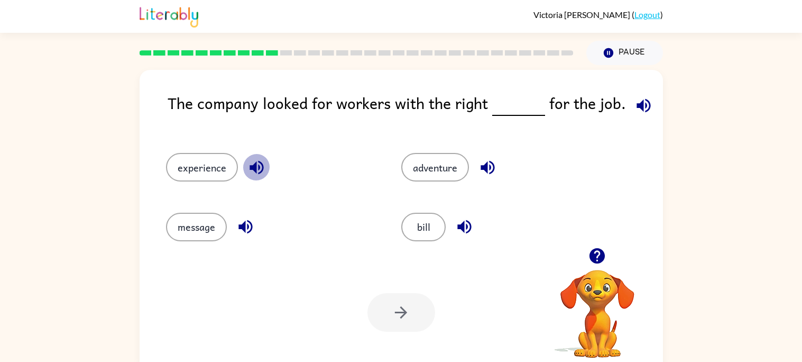
click at [256, 165] on icon "button" at bounding box center [257, 168] width 14 height 14
click at [194, 171] on button "experience" at bounding box center [202, 167] width 72 height 29
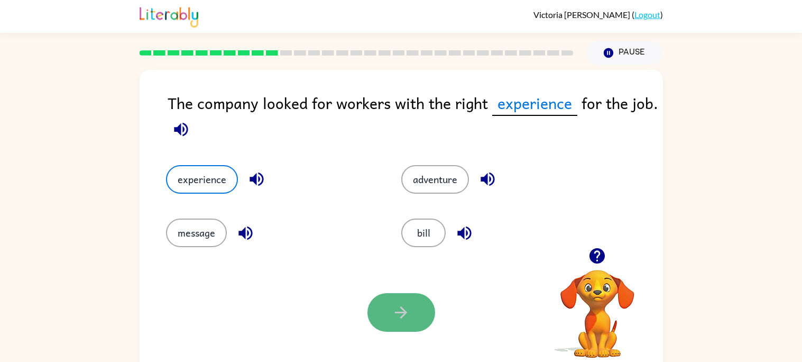
click at [403, 311] on icon "button" at bounding box center [401, 312] width 19 height 19
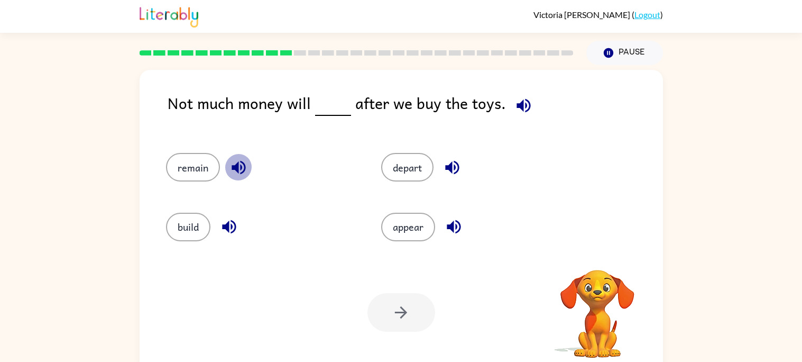
click at [239, 178] on button "button" at bounding box center [238, 167] width 27 height 27
click at [195, 177] on button "remain" at bounding box center [193, 167] width 54 height 29
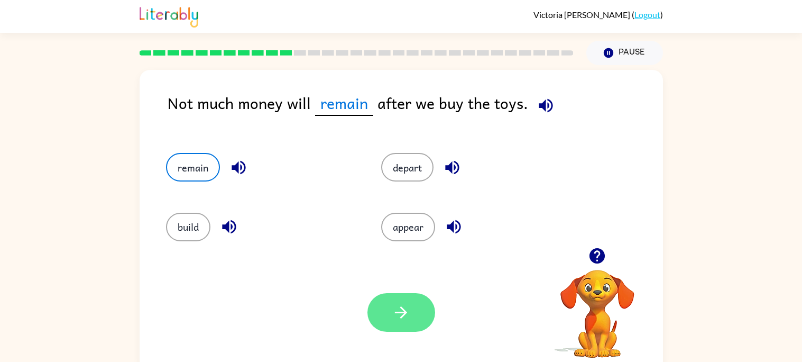
click at [400, 315] on icon "button" at bounding box center [401, 312] width 19 height 19
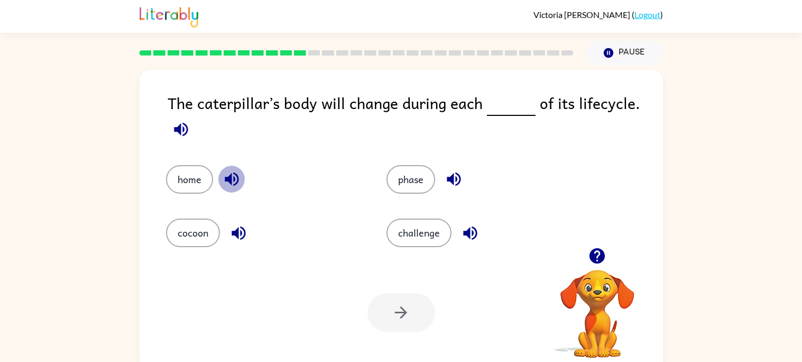
click at [225, 183] on icon "button" at bounding box center [232, 179] width 19 height 19
click at [225, 223] on div "cocoon" at bounding box center [264, 232] width 196 height 29
click at [457, 236] on button "button" at bounding box center [470, 232] width 27 height 27
click at [431, 238] on button "challenge" at bounding box center [418, 232] width 65 height 29
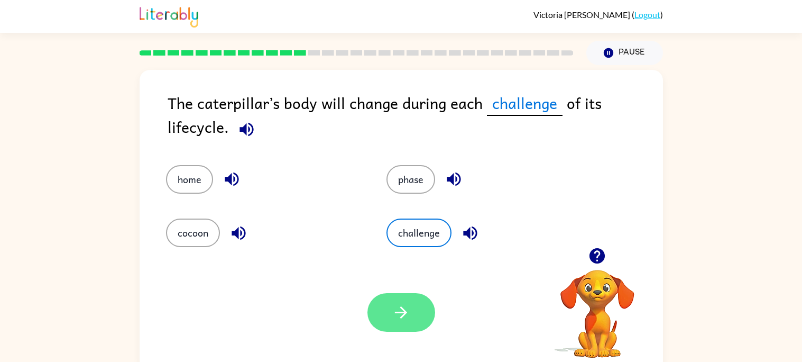
click at [411, 313] on button "button" at bounding box center [401, 312] width 68 height 39
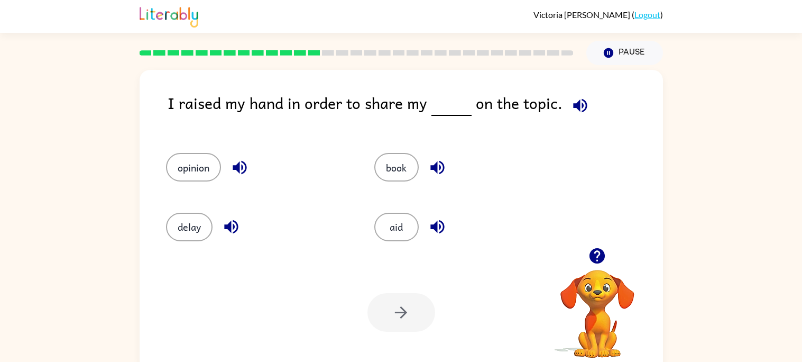
click at [245, 167] on icon "button" at bounding box center [240, 168] width 14 height 14
click at [203, 171] on button "opinion" at bounding box center [193, 167] width 55 height 29
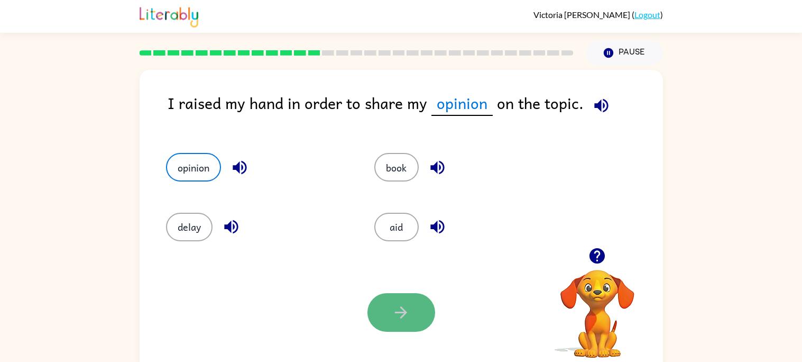
click at [407, 293] on button "button" at bounding box center [401, 312] width 68 height 39
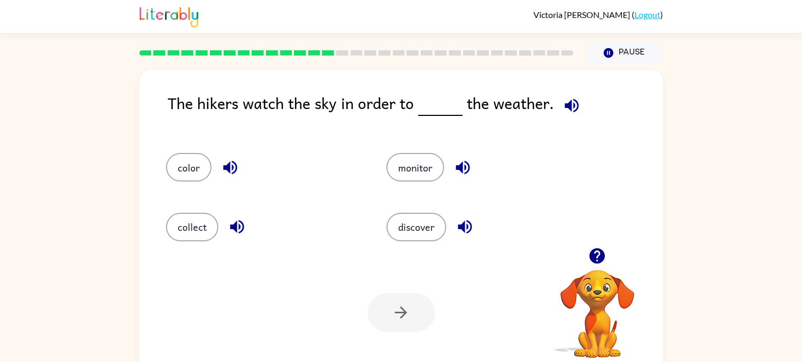
click at [235, 167] on icon "button" at bounding box center [230, 168] width 14 height 14
click at [238, 235] on icon "button" at bounding box center [237, 226] width 19 height 19
click at [452, 223] on button "button" at bounding box center [464, 226] width 27 height 27
click at [456, 164] on icon "button" at bounding box center [463, 167] width 19 height 19
click at [418, 171] on button "monitor" at bounding box center [415, 167] width 58 height 29
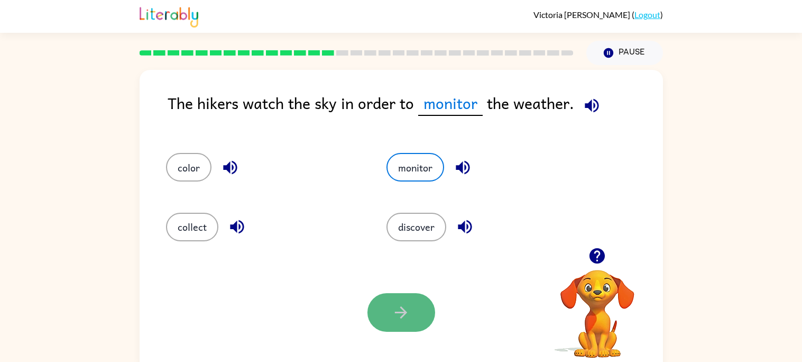
click at [403, 328] on button "button" at bounding box center [401, 312] width 68 height 39
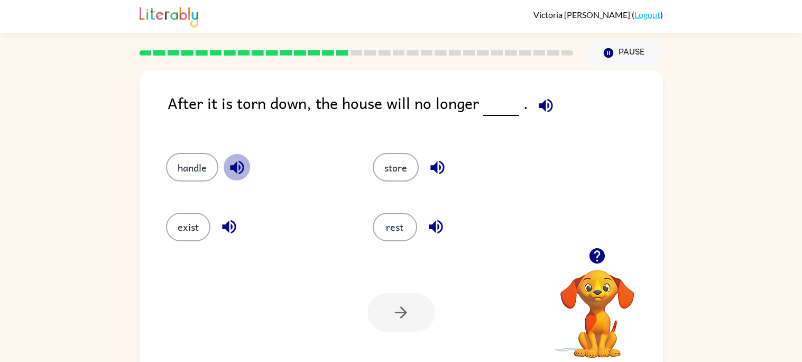
click at [229, 170] on icon "button" at bounding box center [237, 167] width 19 height 19
click at [230, 221] on icon "button" at bounding box center [229, 227] width 14 height 14
click at [201, 224] on button "exist" at bounding box center [188, 227] width 44 height 29
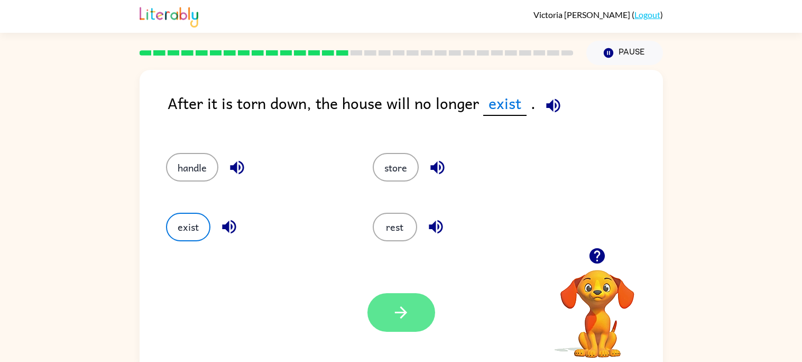
click at [399, 303] on icon "button" at bounding box center [401, 312] width 19 height 19
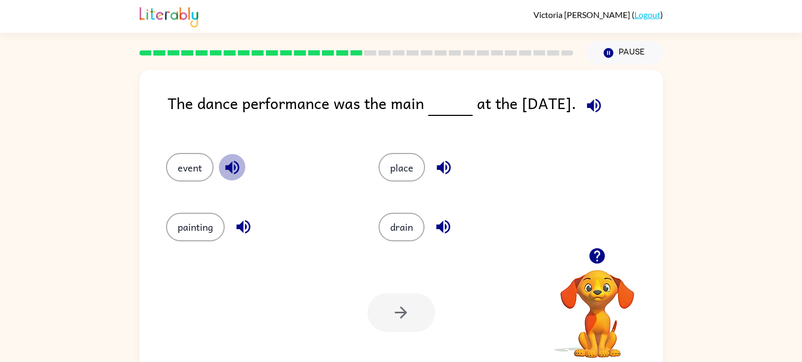
click at [226, 171] on icon "button" at bounding box center [232, 167] width 19 height 19
click at [190, 169] on button "event" at bounding box center [190, 167] width 48 height 29
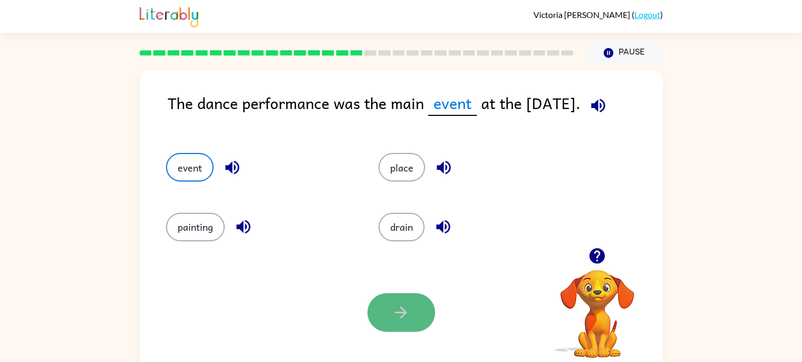
click at [396, 305] on icon "button" at bounding box center [401, 312] width 19 height 19
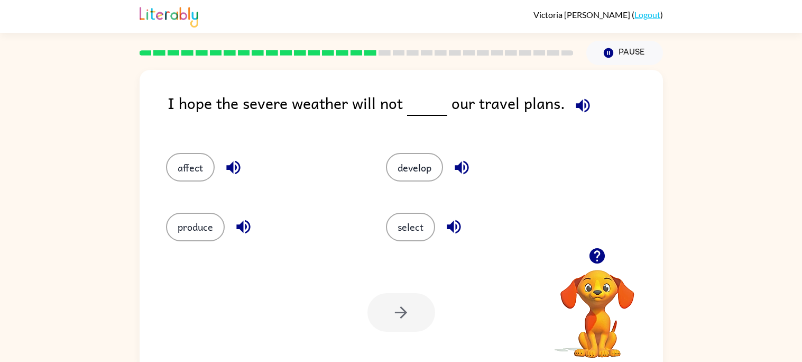
click at [224, 169] on icon "button" at bounding box center [233, 167] width 19 height 19
click at [198, 171] on button "affect" at bounding box center [190, 167] width 49 height 29
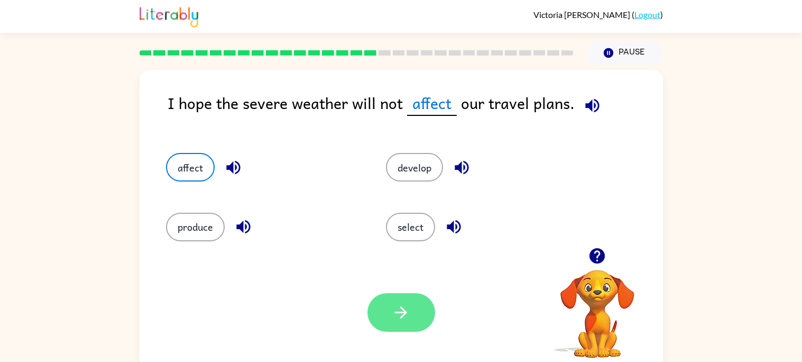
click at [422, 322] on button "button" at bounding box center [401, 312] width 68 height 39
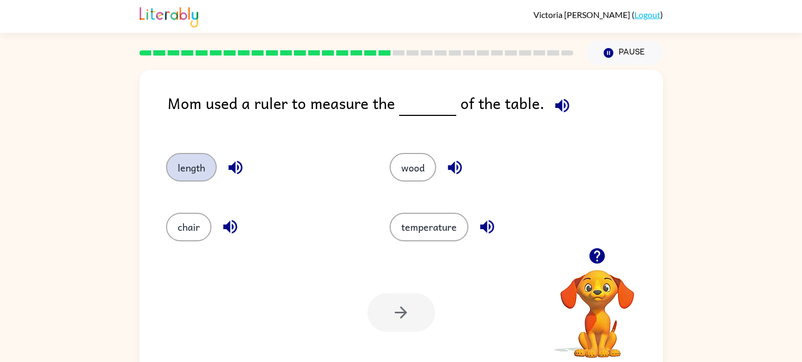
click at [201, 173] on button "length" at bounding box center [191, 167] width 51 height 29
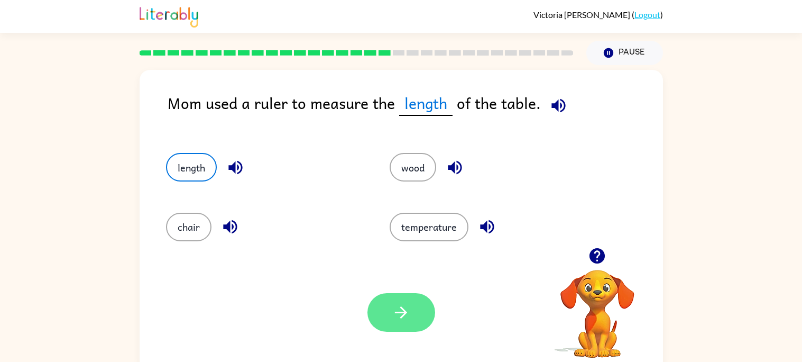
click at [392, 307] on icon "button" at bounding box center [401, 312] width 19 height 19
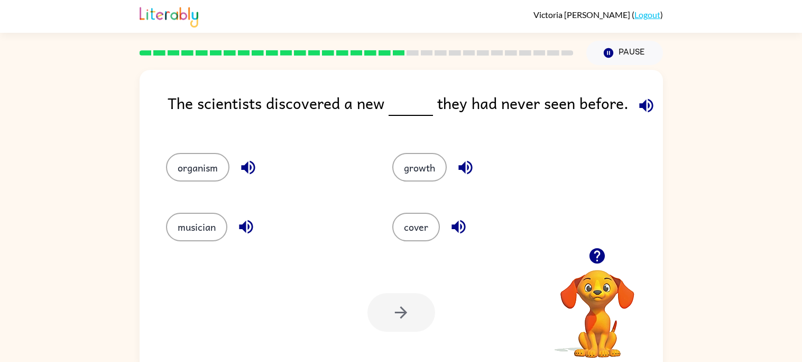
click at [240, 162] on icon "button" at bounding box center [248, 167] width 19 height 19
click at [239, 233] on icon "button" at bounding box center [246, 226] width 19 height 19
click at [462, 223] on icon "button" at bounding box center [458, 227] width 14 height 14
click at [462, 165] on icon "button" at bounding box center [465, 168] width 14 height 14
click at [419, 165] on button "growth" at bounding box center [419, 167] width 54 height 29
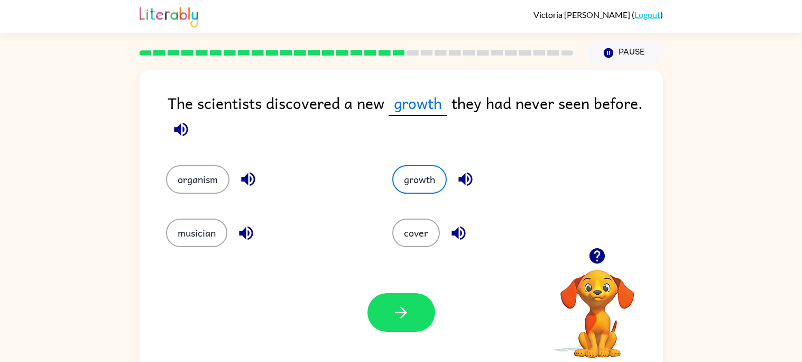
click at [406, 334] on div "Your browser must support playing .mp4 files to use Literably. Please try using…" at bounding box center [401, 312] width 523 height 119
click at [405, 330] on button "button" at bounding box center [401, 312] width 68 height 39
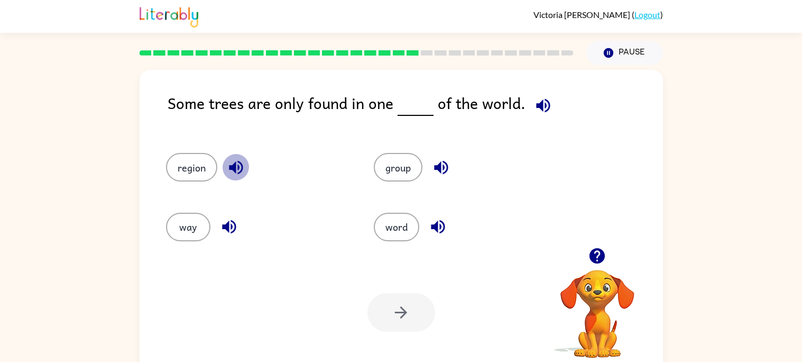
click at [241, 164] on icon "button" at bounding box center [236, 168] width 14 height 14
click at [435, 172] on icon "button" at bounding box center [441, 167] width 19 height 19
click at [431, 228] on icon "button" at bounding box center [438, 227] width 14 height 14
click at [410, 229] on button "word" at bounding box center [396, 227] width 45 height 29
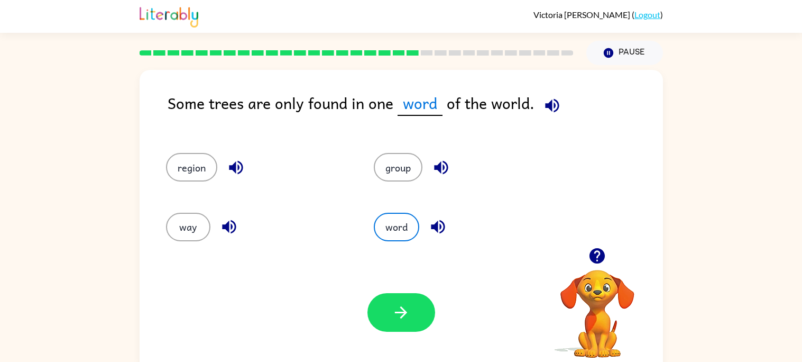
click at [237, 163] on icon "button" at bounding box center [236, 167] width 19 height 19
click at [205, 167] on button "region" at bounding box center [191, 167] width 51 height 29
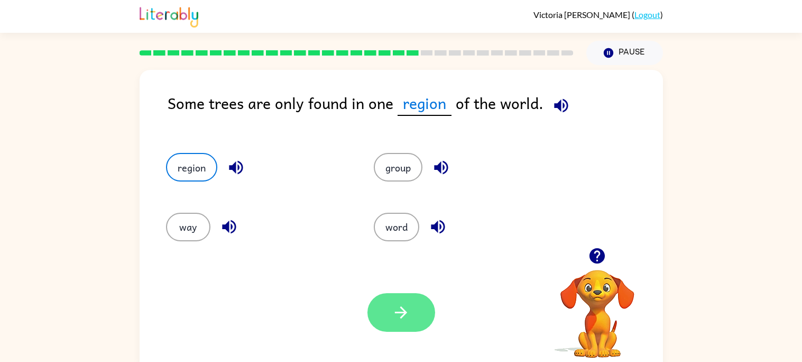
click at [430, 309] on button "button" at bounding box center [401, 312] width 68 height 39
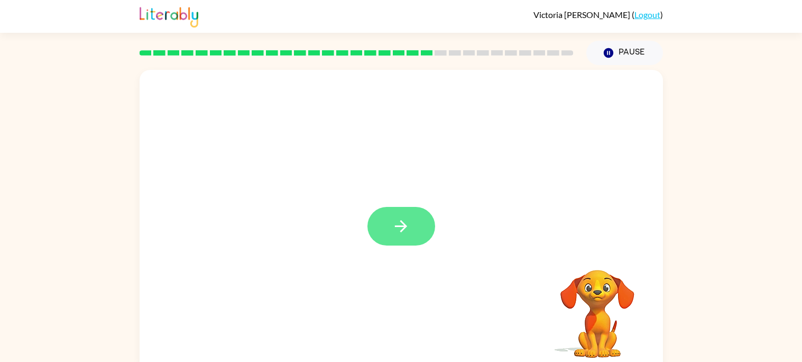
click at [382, 234] on button "button" at bounding box center [401, 226] width 68 height 39
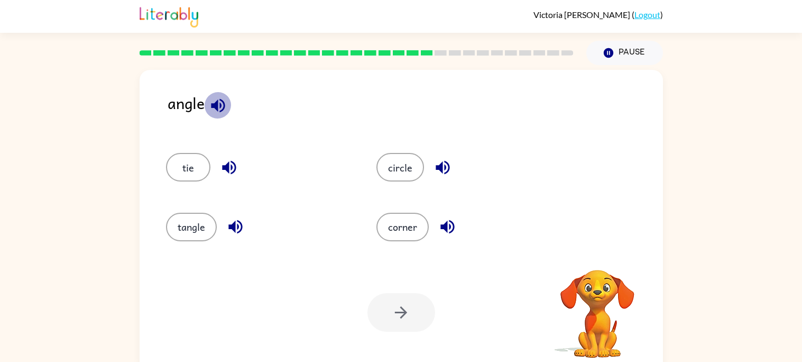
click at [218, 108] on icon "button" at bounding box center [218, 105] width 19 height 19
click at [440, 160] on icon "button" at bounding box center [443, 167] width 19 height 19
click at [443, 227] on icon "button" at bounding box center [447, 227] width 14 height 14
click at [228, 230] on icon "button" at bounding box center [235, 226] width 19 height 19
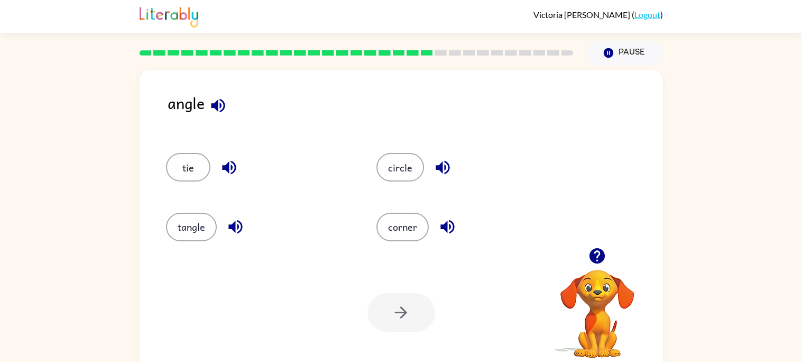
click at [226, 161] on icon "button" at bounding box center [229, 167] width 19 height 19
click at [381, 225] on button "corner" at bounding box center [402, 227] width 52 height 29
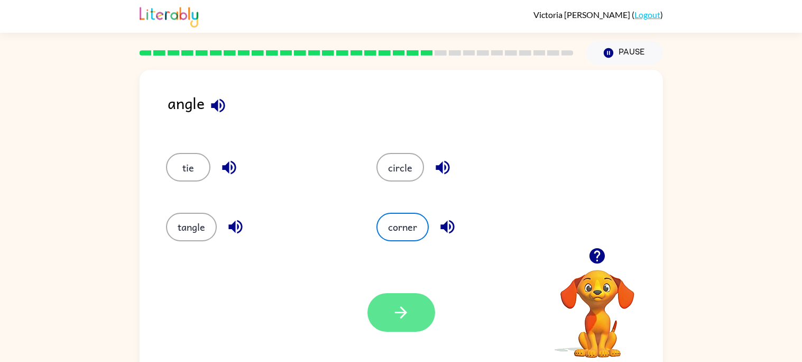
click at [408, 304] on icon "button" at bounding box center [401, 312] width 19 height 19
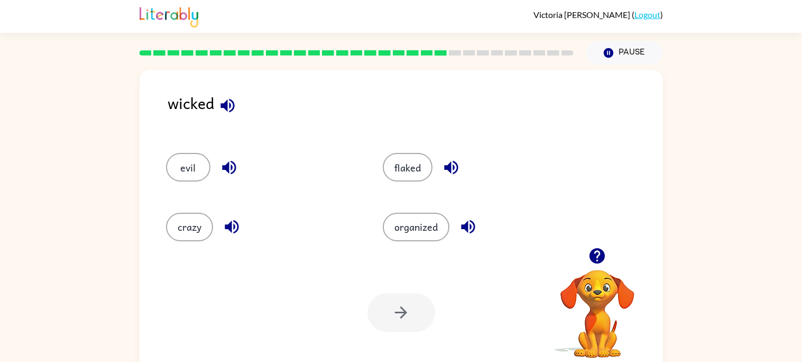
click at [232, 103] on icon "button" at bounding box center [227, 105] width 14 height 14
click at [190, 168] on button "evil" at bounding box center [188, 167] width 44 height 29
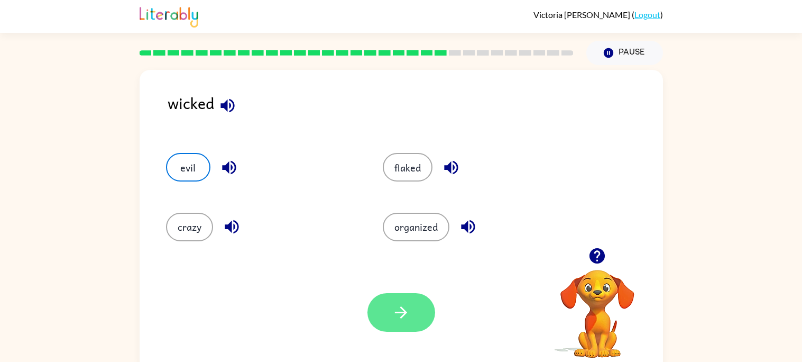
click at [397, 315] on icon "button" at bounding box center [401, 312] width 19 height 19
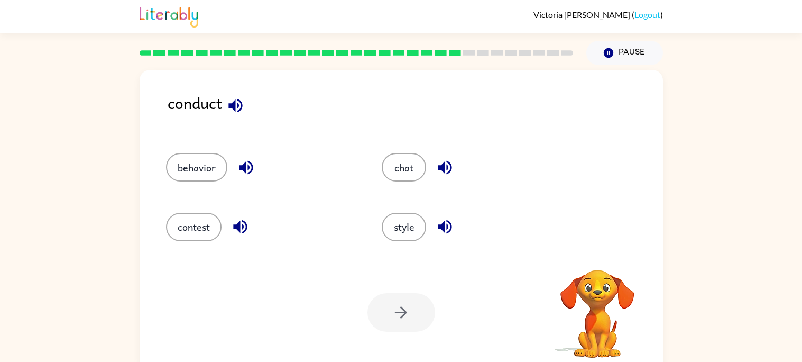
click at [227, 108] on icon "button" at bounding box center [235, 105] width 19 height 19
click at [230, 109] on icon "button" at bounding box center [235, 105] width 19 height 19
click at [201, 227] on button "contest" at bounding box center [194, 227] width 56 height 29
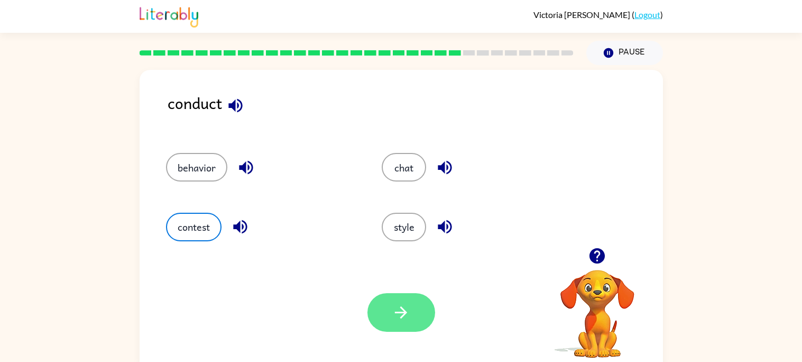
click at [408, 322] on button "button" at bounding box center [401, 312] width 68 height 39
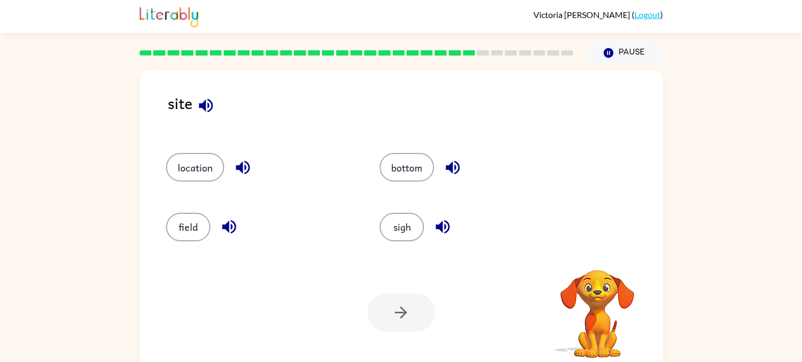
click at [211, 107] on icon "button" at bounding box center [206, 105] width 14 height 14
click at [413, 229] on button "sigh" at bounding box center [402, 227] width 44 height 29
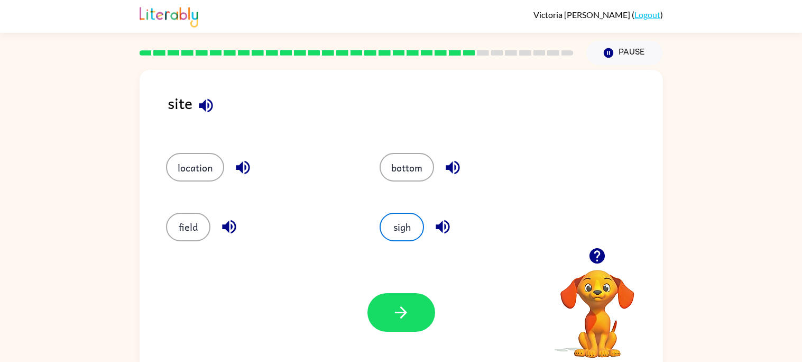
click at [442, 227] on icon "button" at bounding box center [443, 226] width 19 height 19
click at [453, 168] on icon "button" at bounding box center [453, 167] width 19 height 19
click at [422, 163] on button "bottom" at bounding box center [407, 167] width 54 height 29
click at [212, 160] on button "location" at bounding box center [195, 167] width 58 height 29
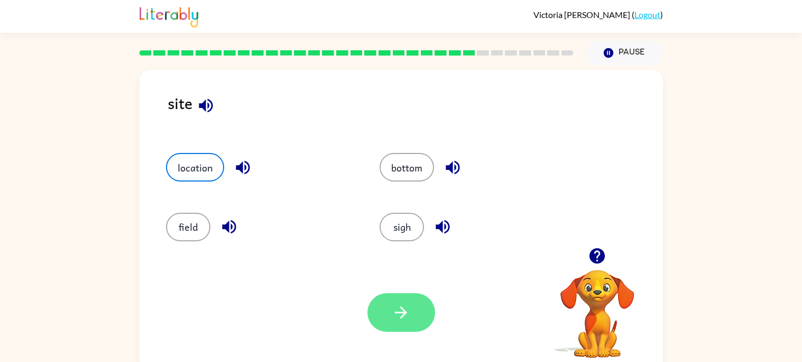
click at [394, 321] on button "button" at bounding box center [401, 312] width 68 height 39
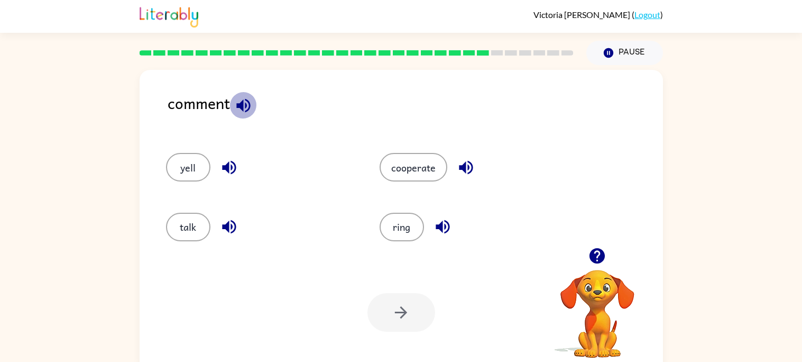
click at [243, 107] on icon "button" at bounding box center [243, 105] width 14 height 14
click at [190, 225] on button "talk" at bounding box center [188, 227] width 44 height 29
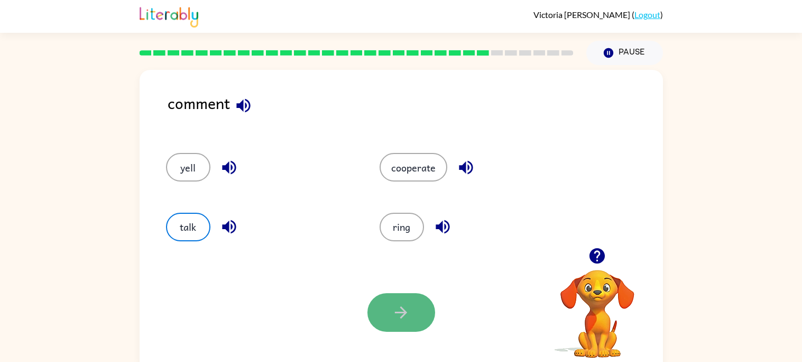
click at [399, 327] on button "button" at bounding box center [401, 312] width 68 height 39
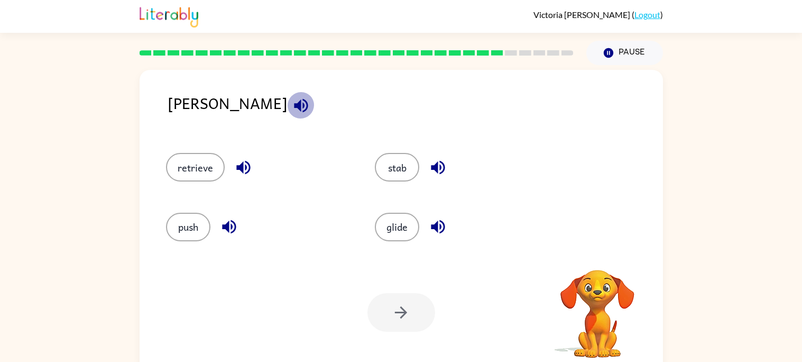
click at [292, 104] on icon "button" at bounding box center [301, 105] width 19 height 19
click at [437, 170] on icon "button" at bounding box center [438, 168] width 14 height 14
click at [402, 169] on button "stab" at bounding box center [397, 167] width 44 height 29
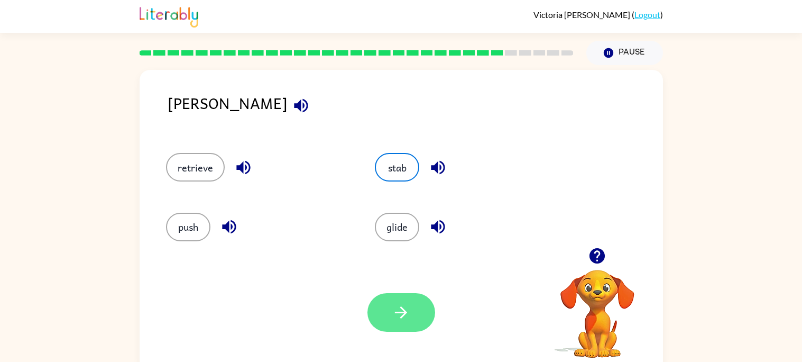
click at [410, 310] on icon "button" at bounding box center [401, 312] width 19 height 19
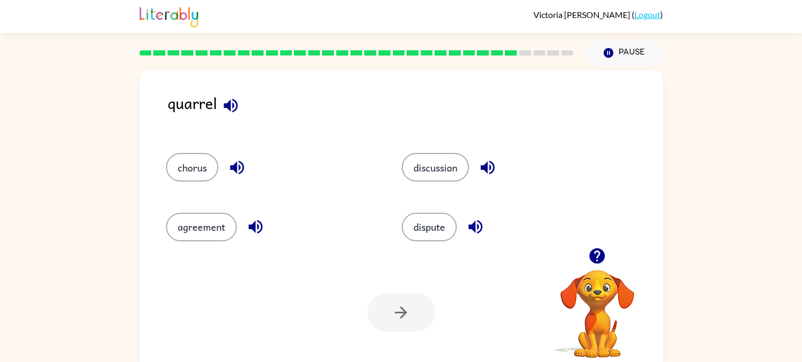
click at [229, 105] on icon "button" at bounding box center [231, 105] width 14 height 14
click at [229, 167] on icon "button" at bounding box center [237, 167] width 19 height 19
click at [264, 230] on button "button" at bounding box center [255, 226] width 27 height 27
click at [464, 228] on button "button" at bounding box center [475, 226] width 27 height 27
click at [476, 160] on button "button" at bounding box center [487, 167] width 27 height 27
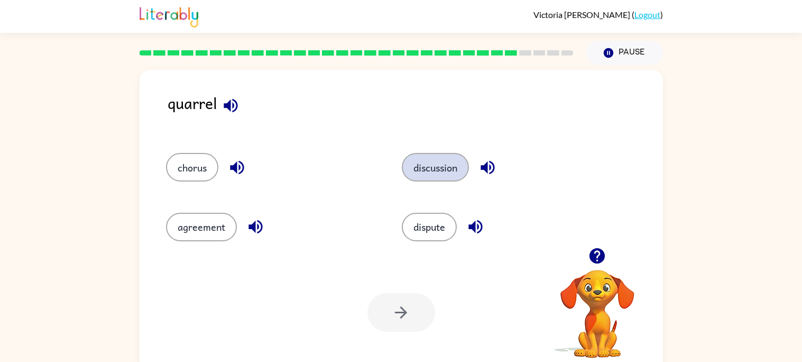
click at [449, 164] on button "discussion" at bounding box center [435, 167] width 67 height 29
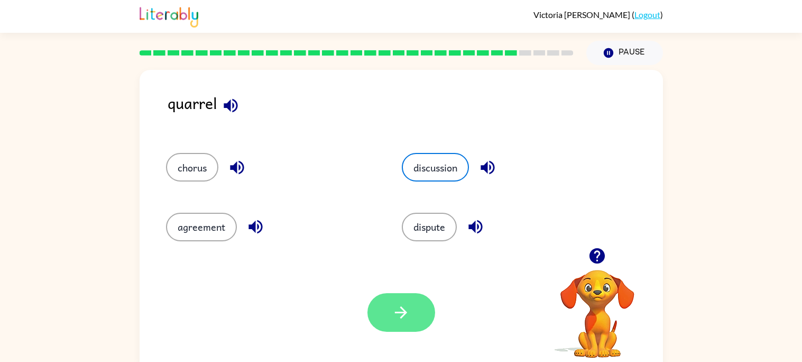
click at [428, 311] on button "button" at bounding box center [401, 312] width 68 height 39
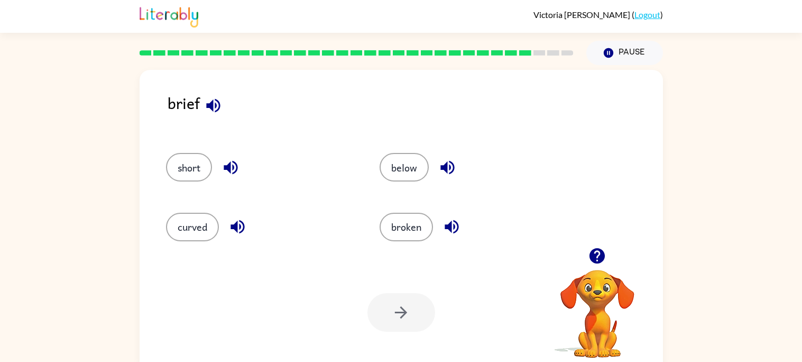
click at [207, 112] on icon "button" at bounding box center [213, 105] width 19 height 19
click at [210, 169] on button "short" at bounding box center [189, 167] width 46 height 29
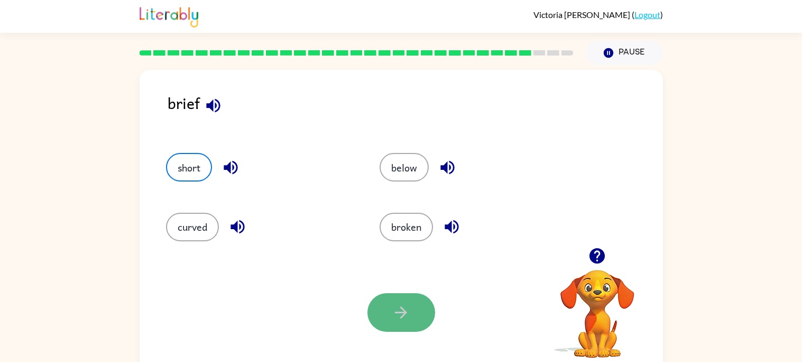
click at [394, 301] on button "button" at bounding box center [401, 312] width 68 height 39
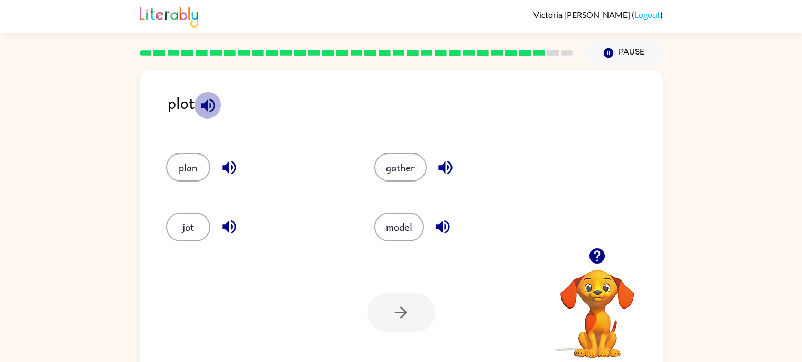
click at [201, 114] on icon "button" at bounding box center [208, 105] width 19 height 19
click at [223, 168] on icon "button" at bounding box center [229, 168] width 14 height 14
click at [222, 223] on icon "button" at bounding box center [229, 226] width 19 height 19
click at [449, 166] on icon "button" at bounding box center [445, 168] width 14 height 14
click at [190, 165] on button "plan" at bounding box center [188, 167] width 44 height 29
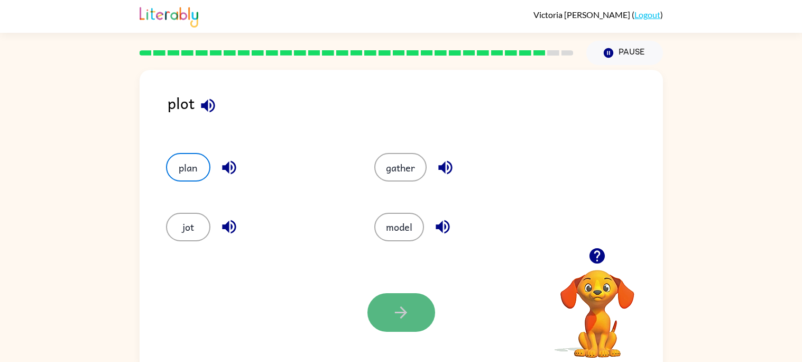
click at [418, 298] on button "button" at bounding box center [401, 312] width 68 height 39
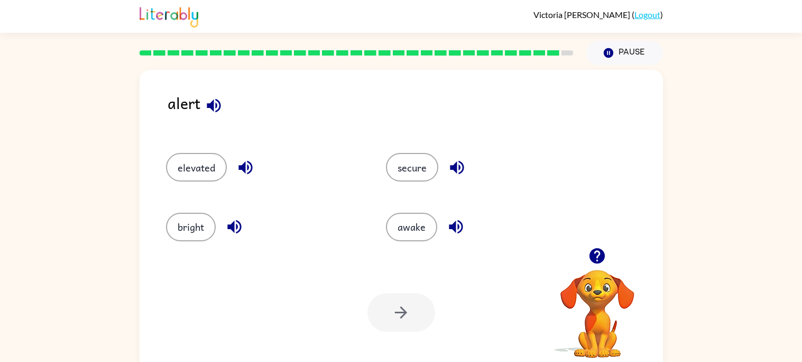
click at [215, 105] on icon "button" at bounding box center [214, 105] width 14 height 14
click at [448, 220] on icon "button" at bounding box center [456, 226] width 19 height 19
click at [448, 168] on icon "button" at bounding box center [457, 167] width 19 height 19
click at [248, 167] on icon "button" at bounding box center [245, 167] width 19 height 19
click at [242, 225] on icon "button" at bounding box center [234, 226] width 19 height 19
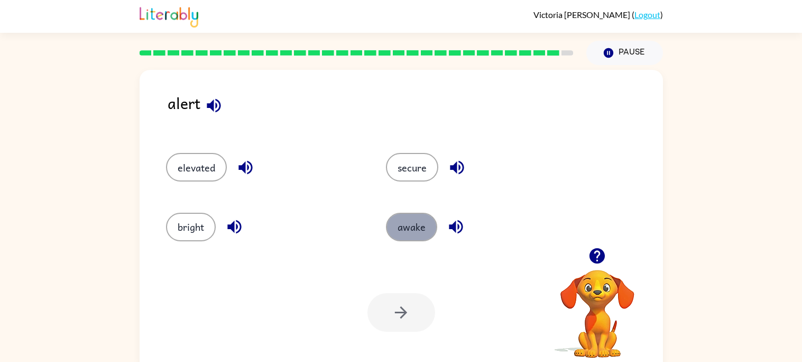
click at [394, 234] on button "awake" at bounding box center [411, 227] width 51 height 29
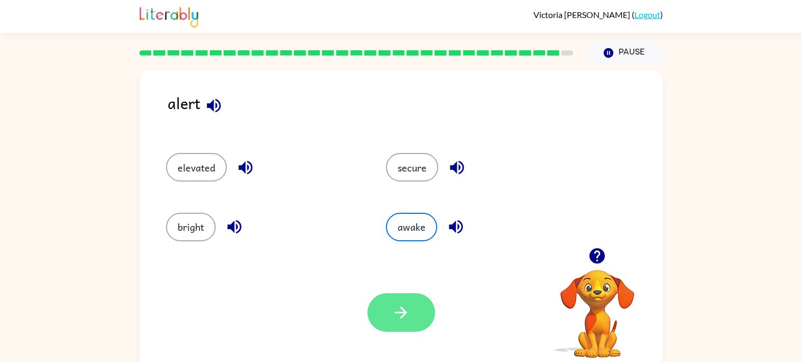
click at [402, 310] on icon "button" at bounding box center [401, 312] width 19 height 19
